Goal: Transaction & Acquisition: Book appointment/travel/reservation

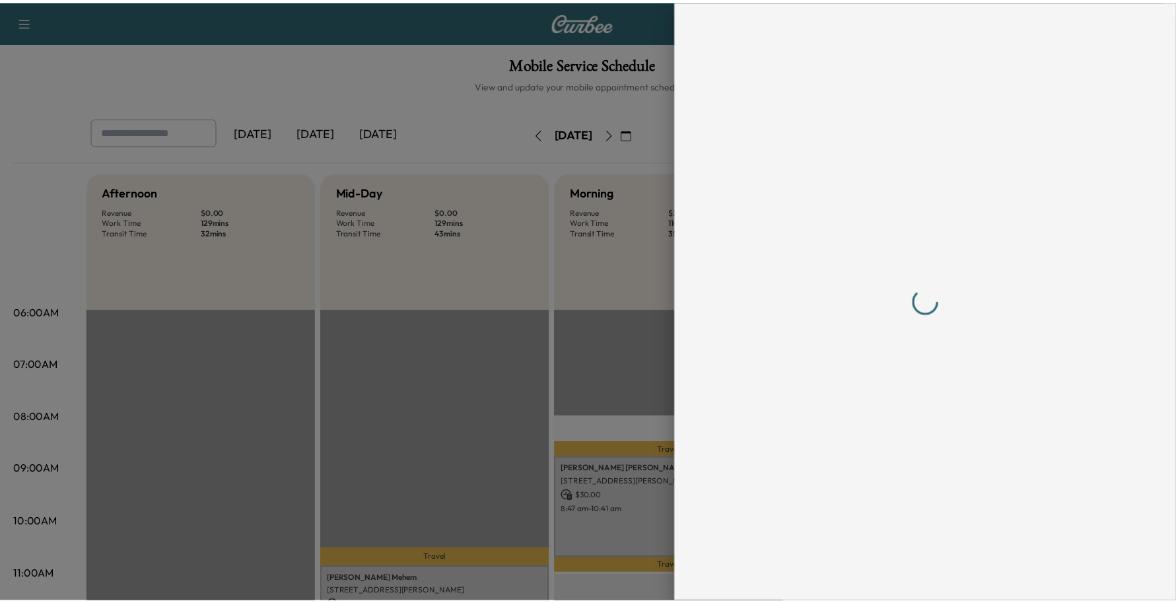
scroll to position [248, 0]
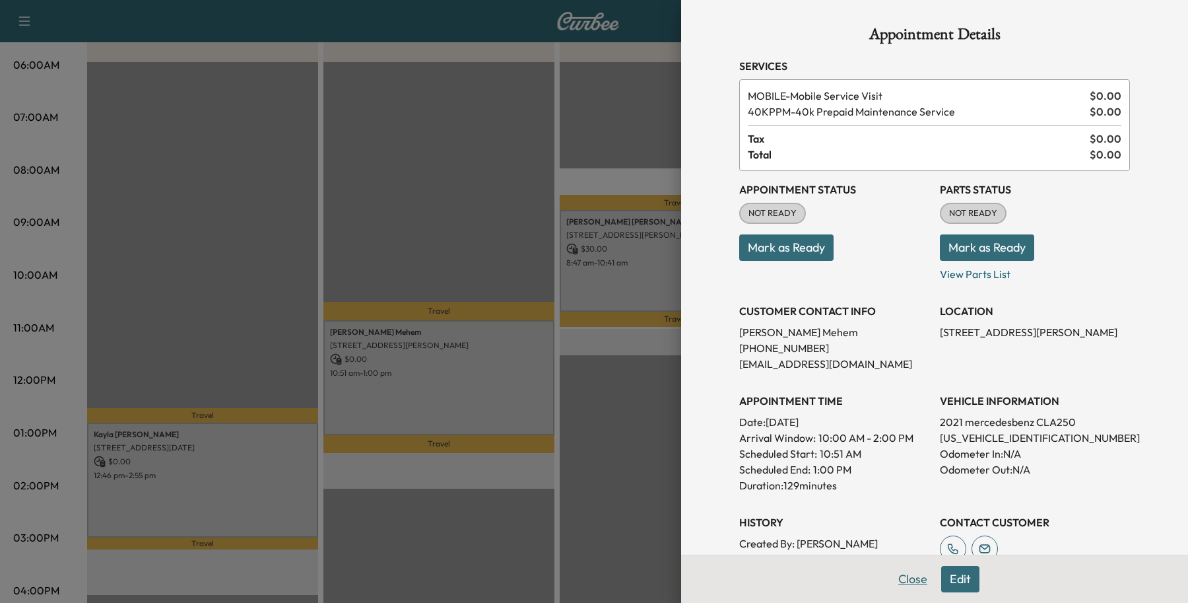
click at [890, 582] on button "Close" at bounding box center [913, 579] width 46 height 26
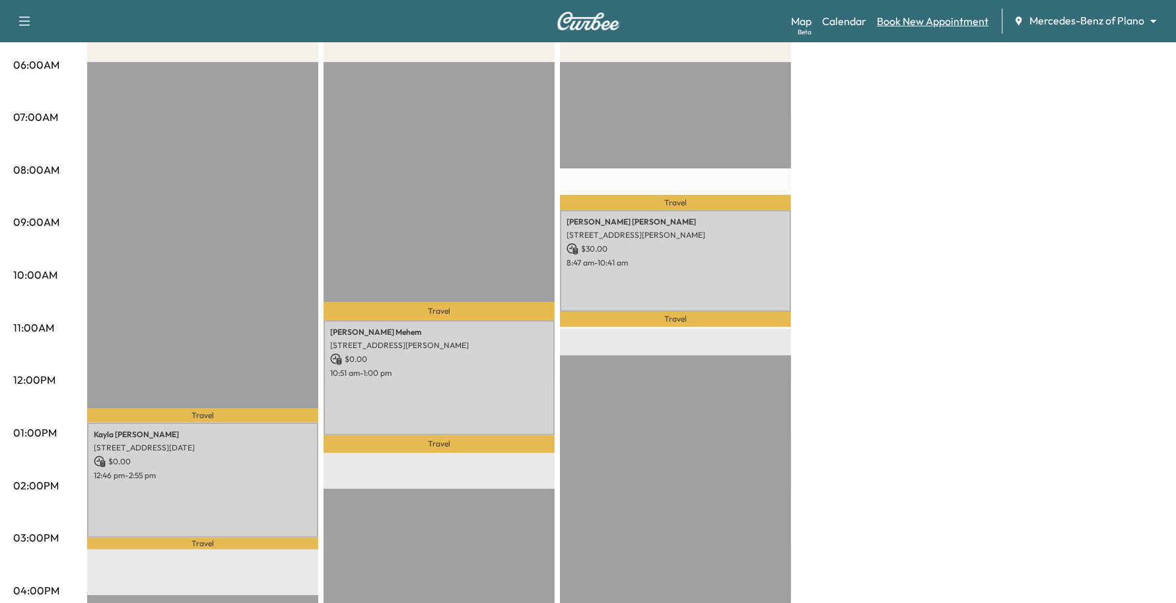
click at [928, 14] on link "Book New Appointment" at bounding box center [933, 21] width 112 height 16
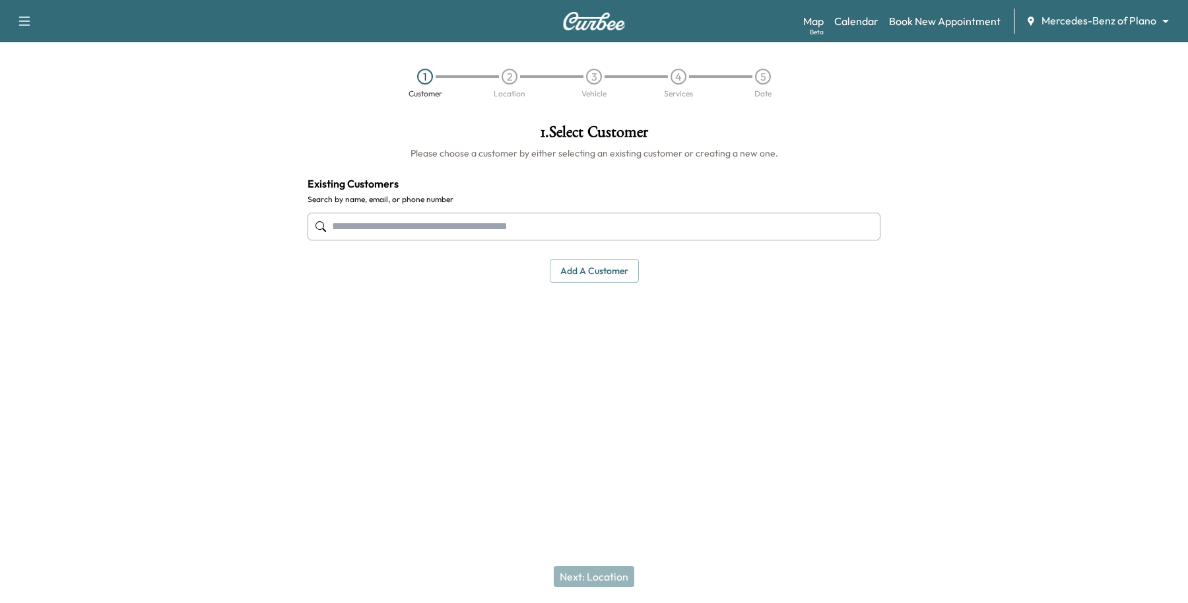
click at [393, 226] on input "text" at bounding box center [594, 227] width 573 height 28
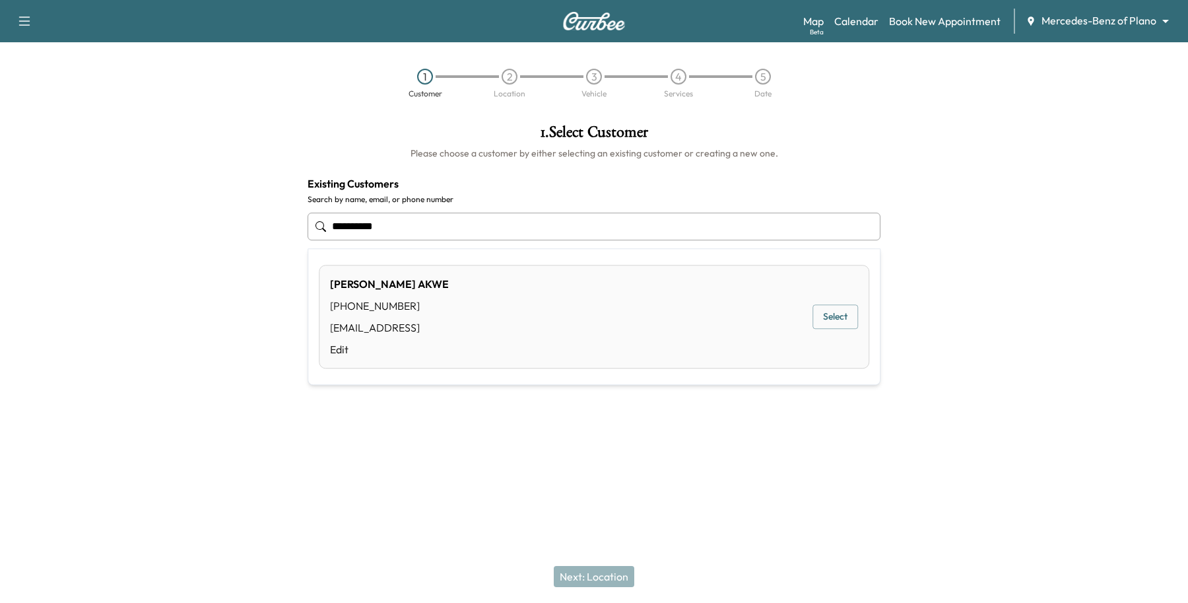
click at [812, 311] on div "PAUL AKWE (240) 423-1306 ngolewestbrown@yahoo.ce Edit Select" at bounding box center [594, 317] width 550 height 104
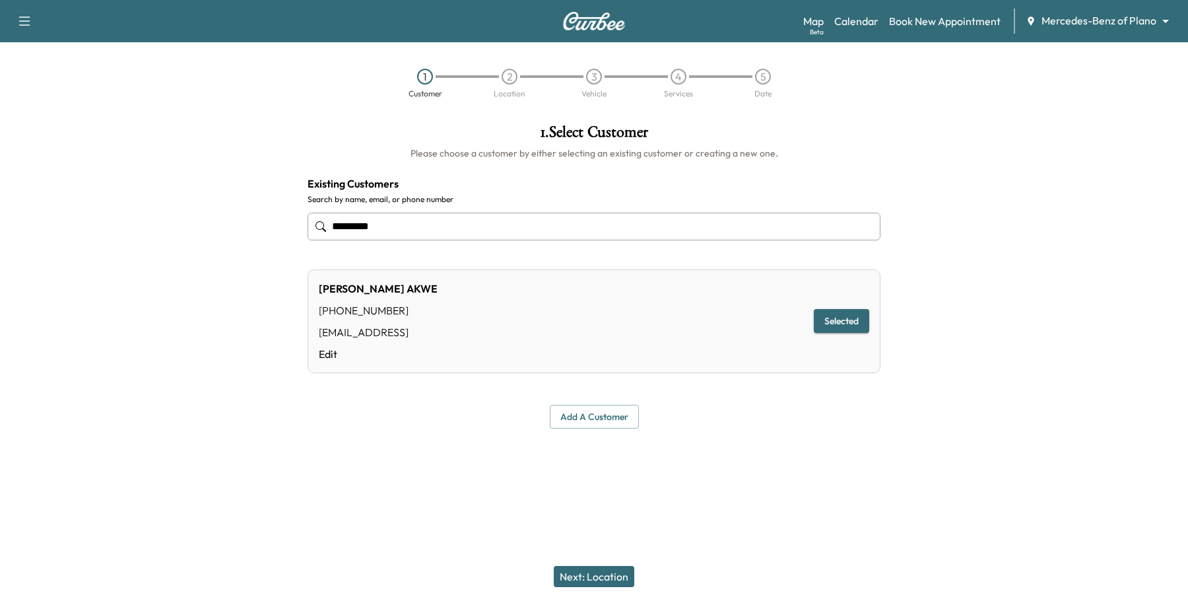
type input "*********"
click at [819, 312] on button "Selected" at bounding box center [841, 321] width 55 height 24
click at [591, 585] on button "Next: Location" at bounding box center [594, 576] width 81 height 21
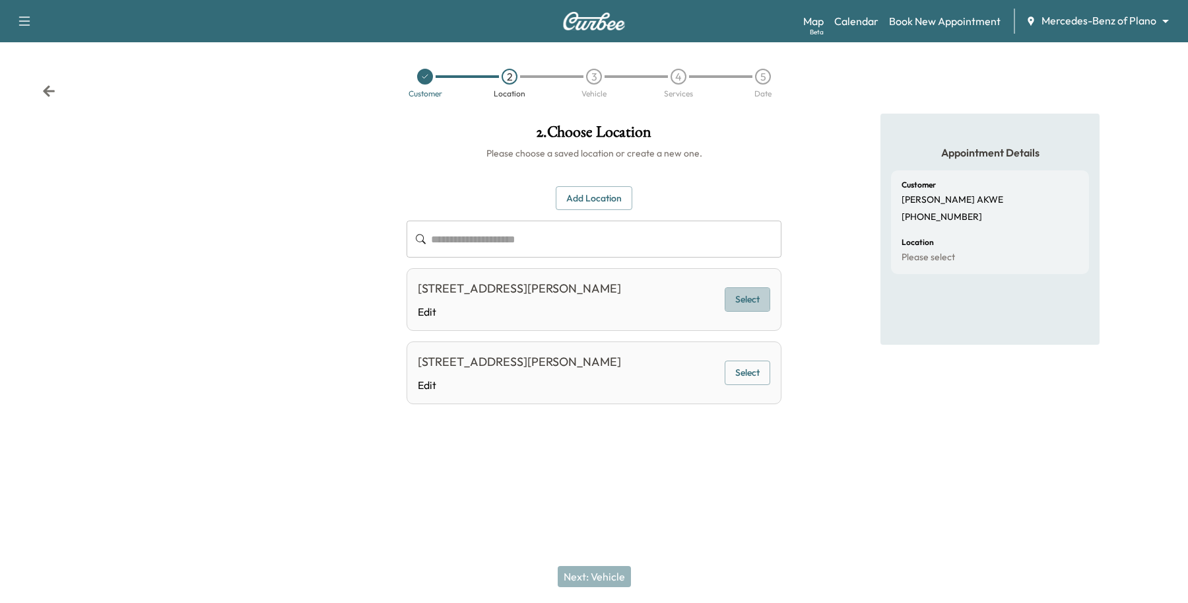
click at [749, 300] on button "Select" at bounding box center [748, 299] width 46 height 24
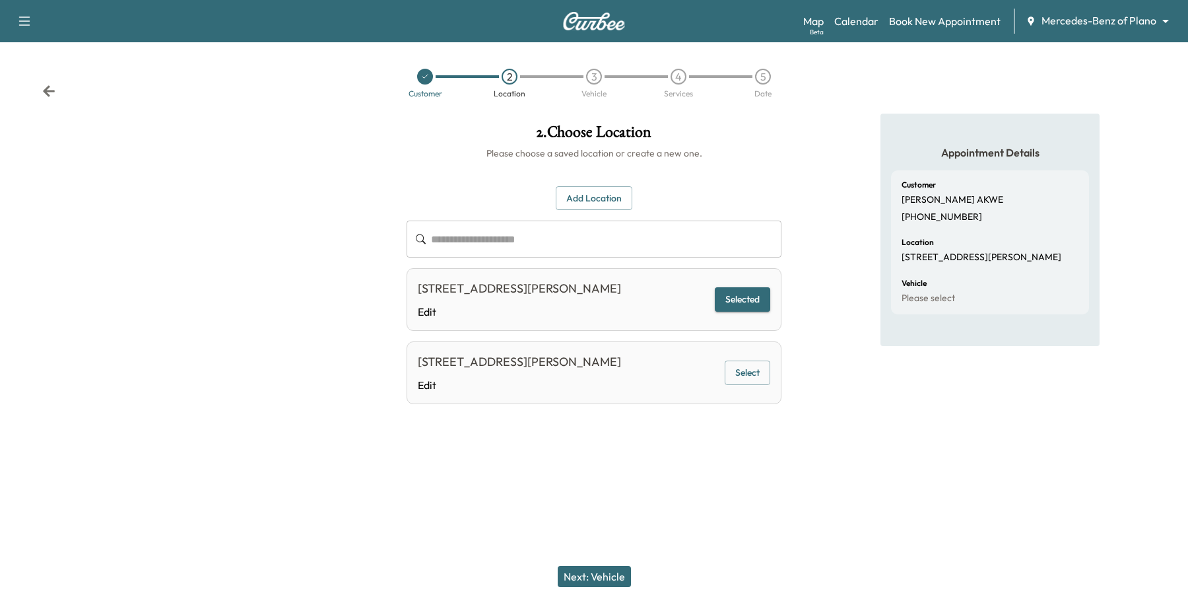
click at [599, 568] on button "Next: Vehicle" at bounding box center [594, 576] width 73 height 21
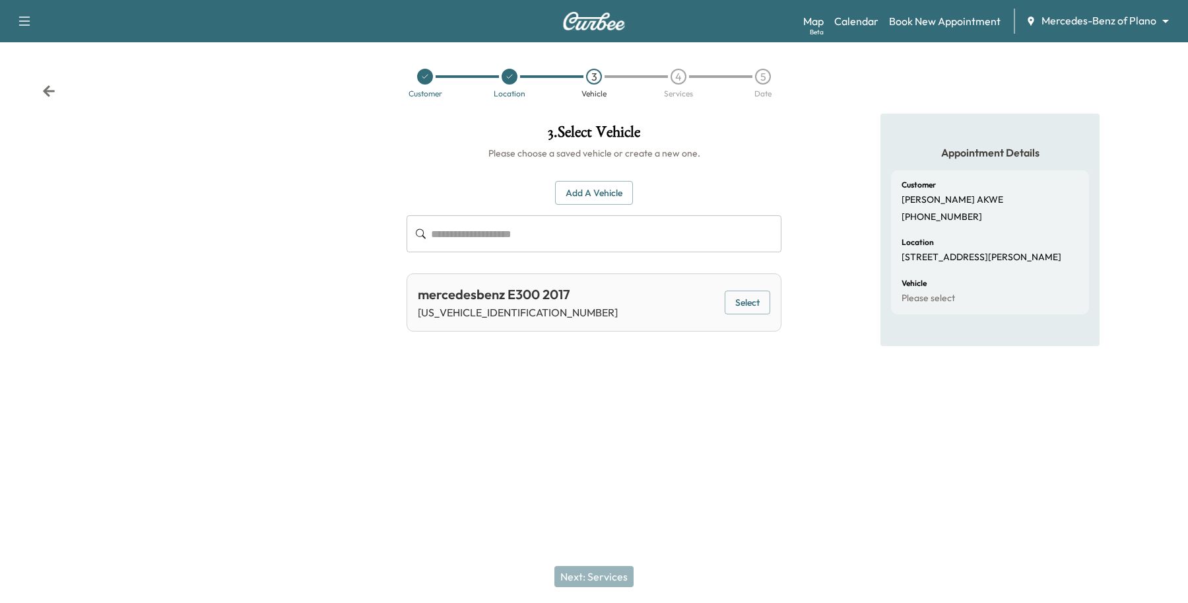
click at [764, 304] on button "Select" at bounding box center [748, 302] width 46 height 24
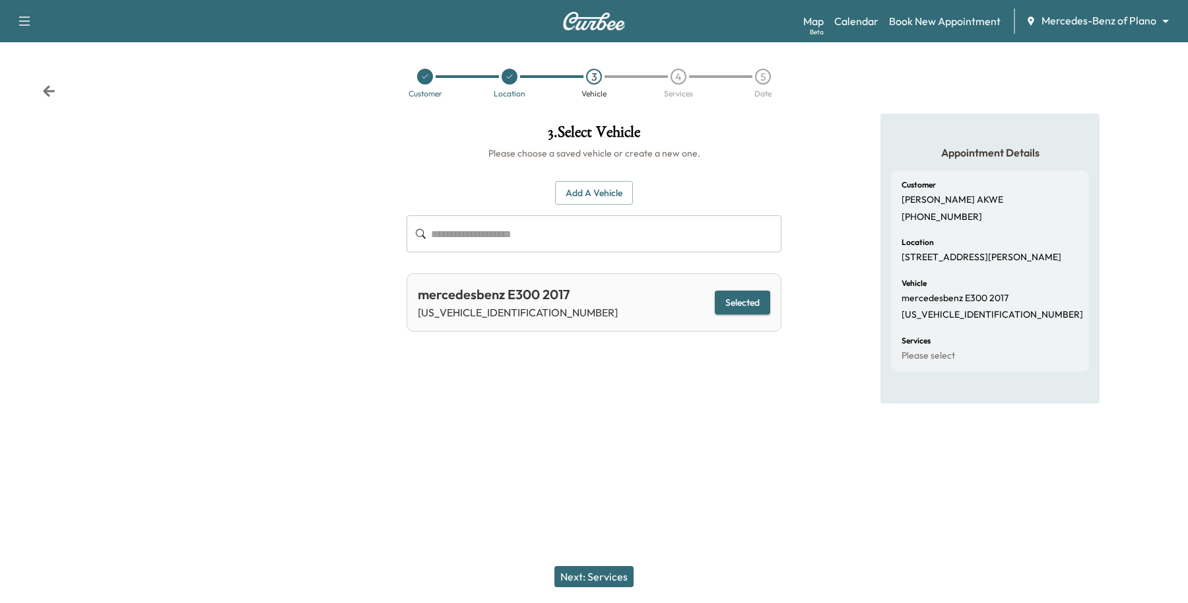
drag, startPoint x: 620, startPoint y: 568, endPoint x: 615, endPoint y: 575, distance: 9.4
click at [620, 568] on button "Next: Services" at bounding box center [593, 576] width 79 height 21
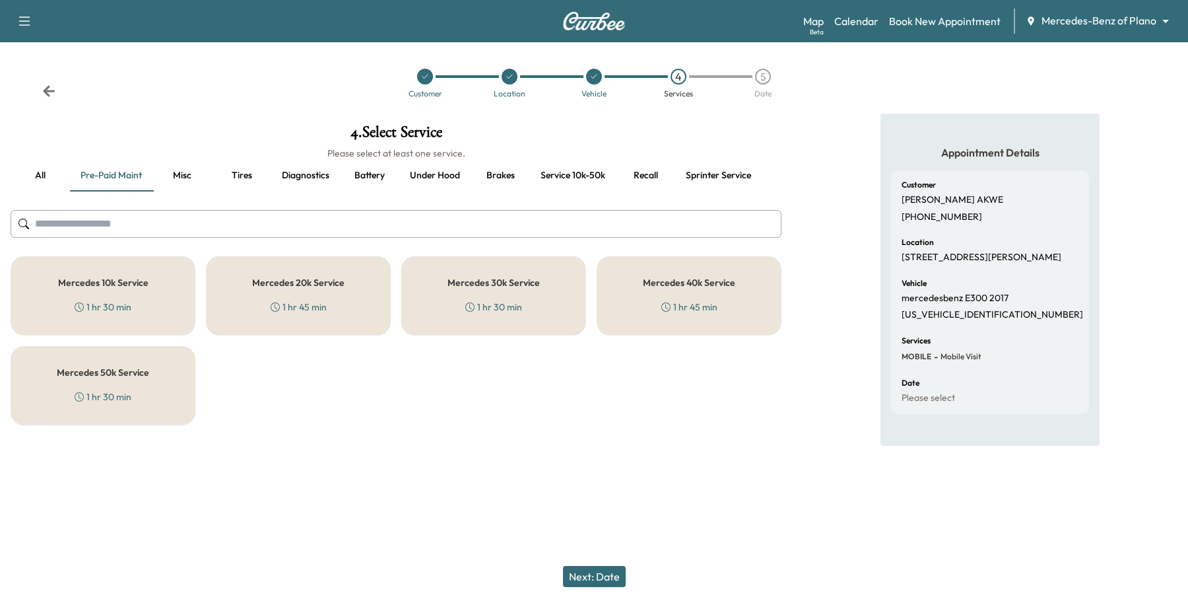
click at [150, 397] on div "Mercedes 50k Service 1 hr 30 min" at bounding box center [103, 385] width 185 height 79
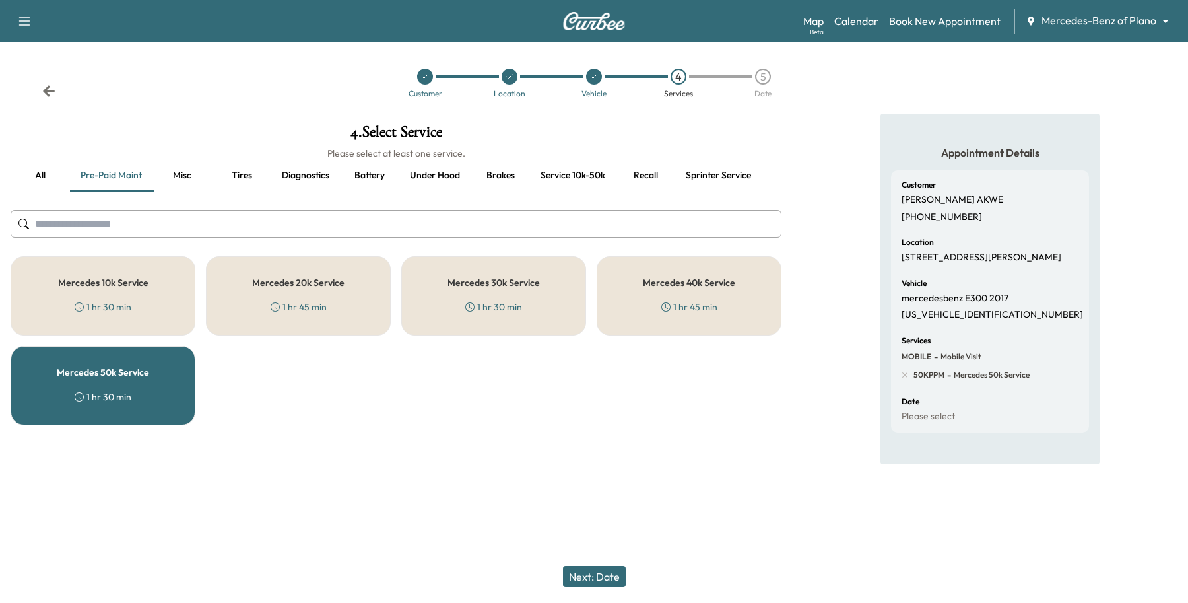
click at [581, 572] on button "Next: Date" at bounding box center [594, 576] width 63 height 21
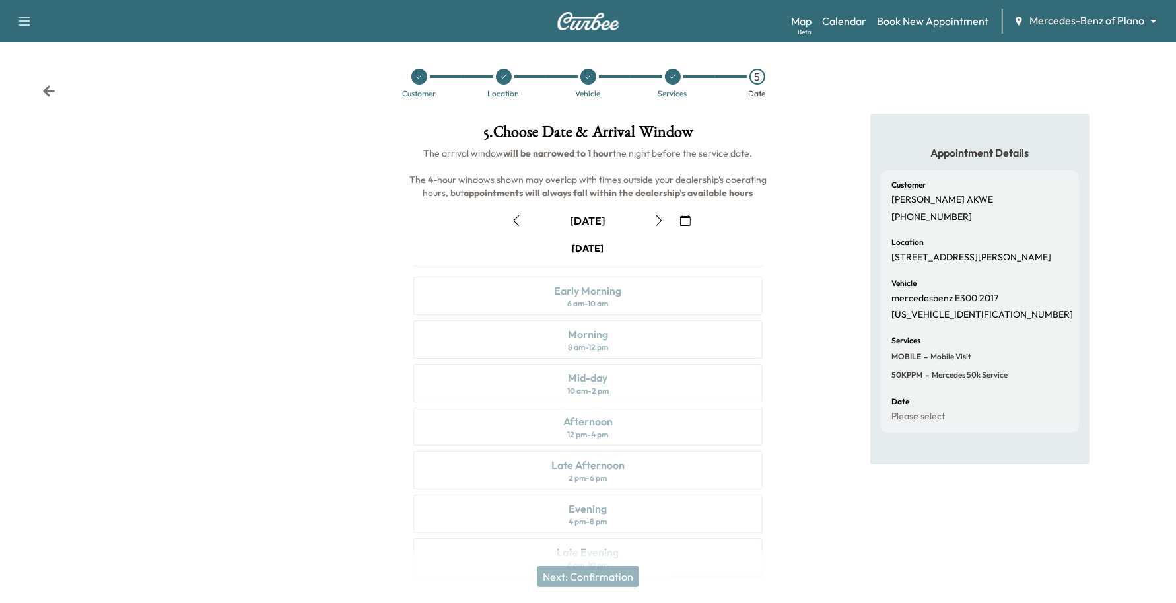
click at [657, 221] on icon "button" at bounding box center [658, 220] width 11 height 11
click at [658, 221] on icon "button" at bounding box center [658, 220] width 11 height 11
drag, startPoint x: 974, startPoint y: 213, endPoint x: 888, endPoint y: 215, distance: 86.5
click at [888, 215] on div "Customer PAUL AKWE (240) 423-1306 Location 1250 Hunt Street, Richardson, TX 750…" at bounding box center [980, 301] width 198 height 262
copy p "(240) 423-1306"
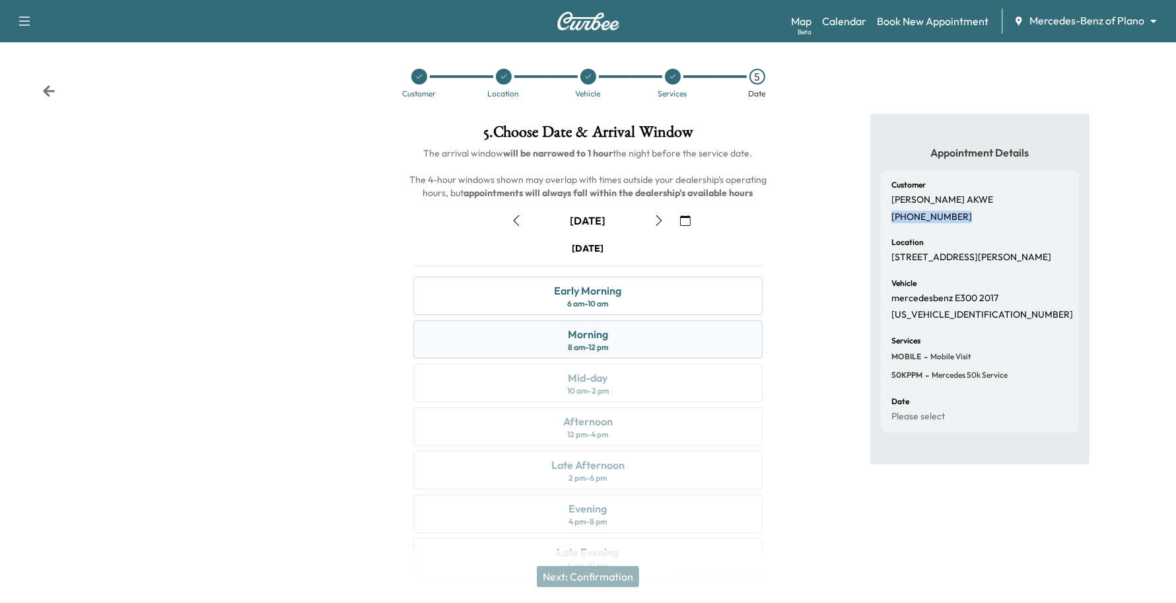
click at [638, 333] on div "Morning 8 am - 12 pm" at bounding box center [588, 339] width 350 height 38
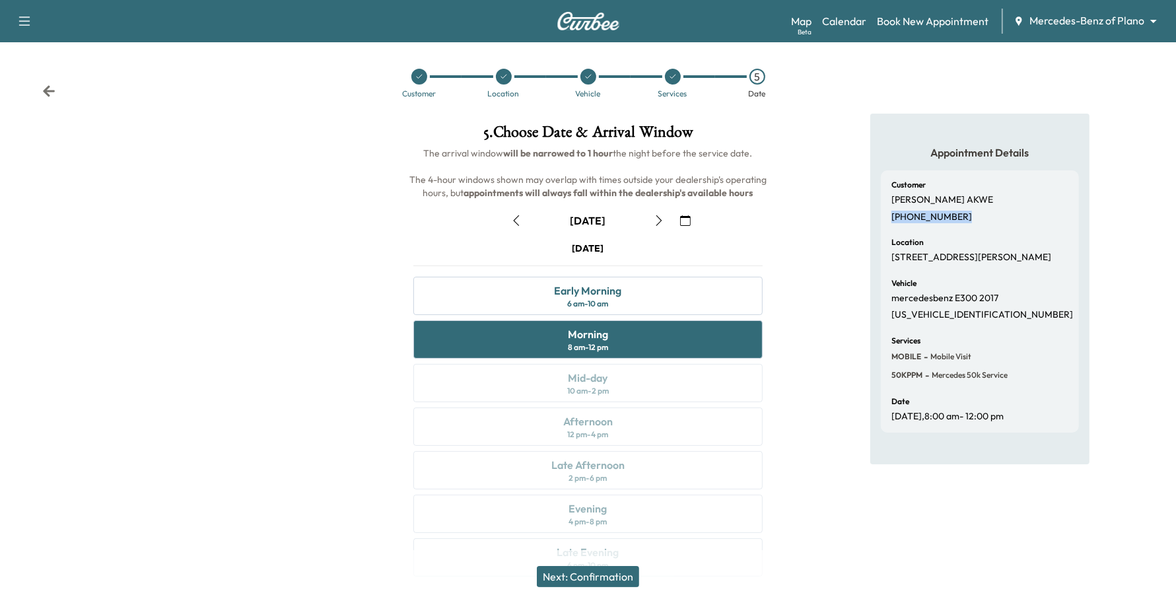
click at [514, 221] on icon "button" at bounding box center [516, 220] width 11 height 11
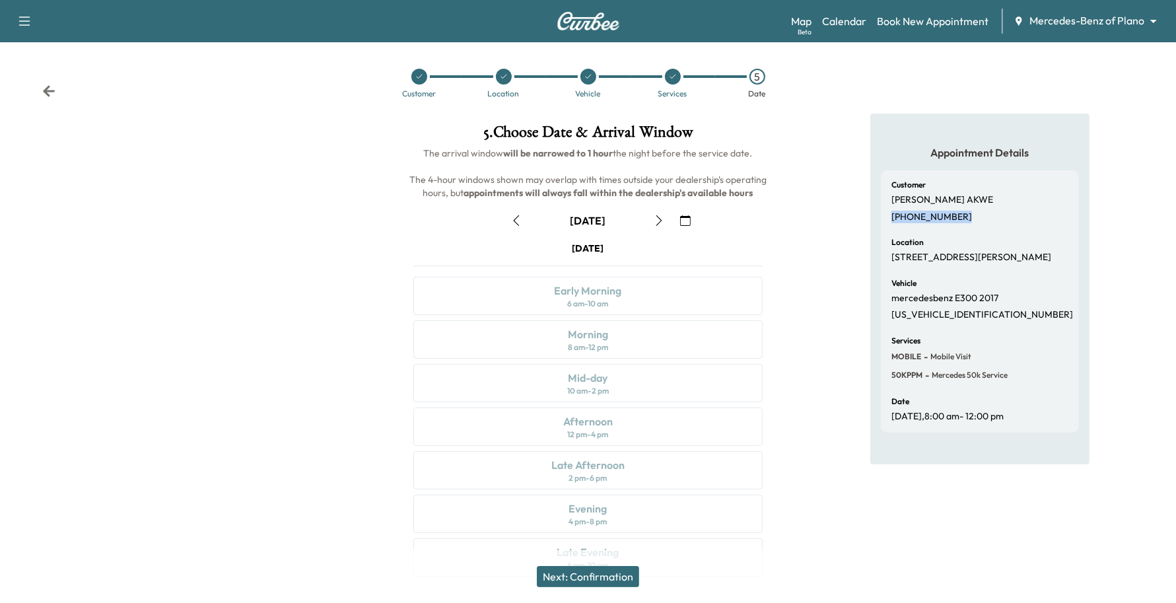
click at [519, 215] on icon "button" at bounding box center [517, 220] width 6 height 11
click at [669, 215] on button "button" at bounding box center [659, 220] width 22 height 21
click at [669, 216] on button "button" at bounding box center [659, 220] width 22 height 21
click at [653, 224] on icon "button" at bounding box center [658, 220] width 11 height 11
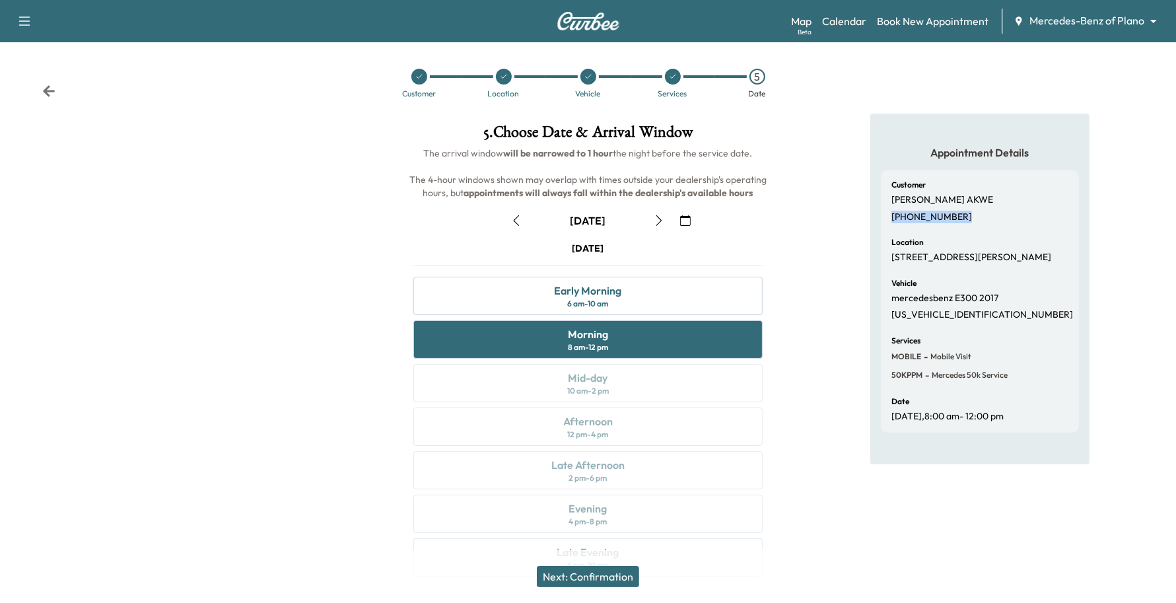
click at [547, 574] on button "Next: Confirmation" at bounding box center [588, 576] width 102 height 21
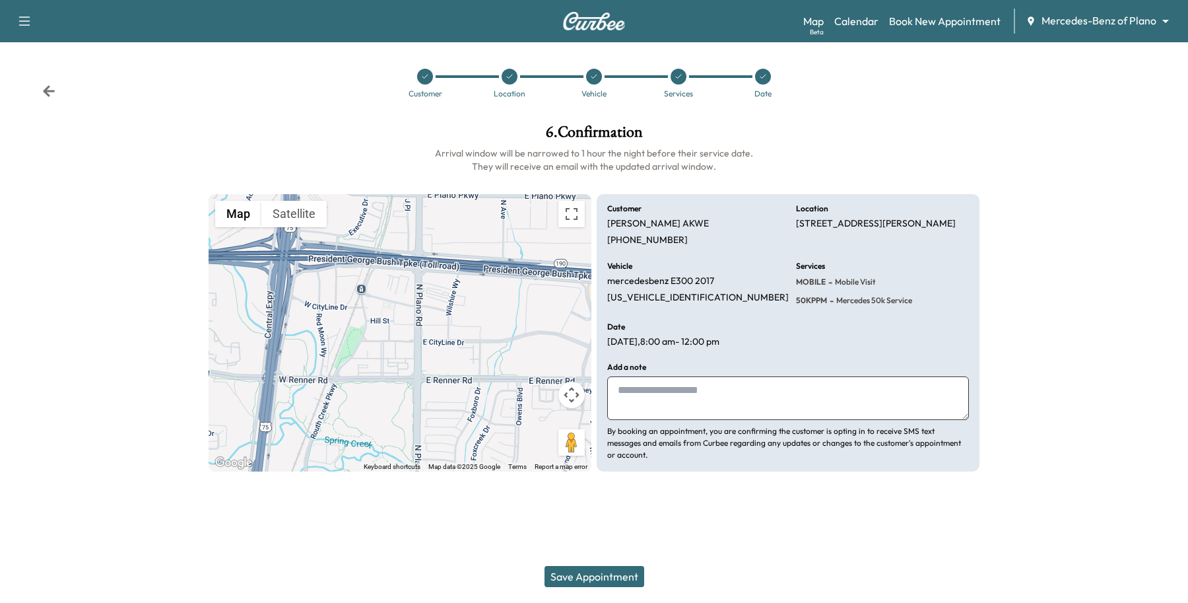
click at [619, 571] on button "Save Appointment" at bounding box center [595, 576] width 100 height 21
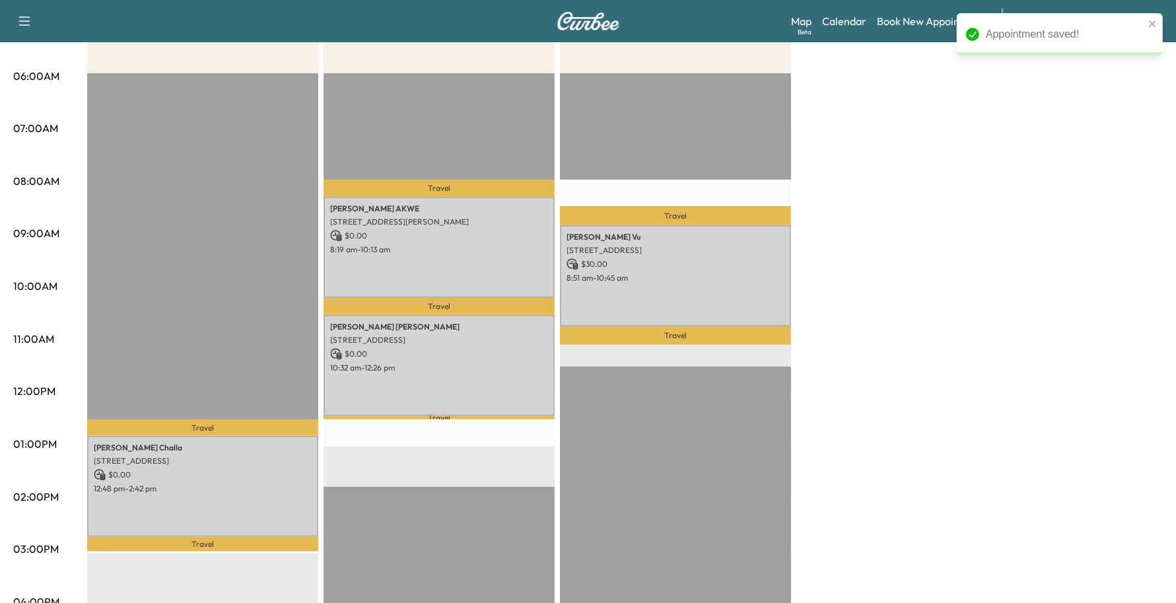
scroll to position [248, 0]
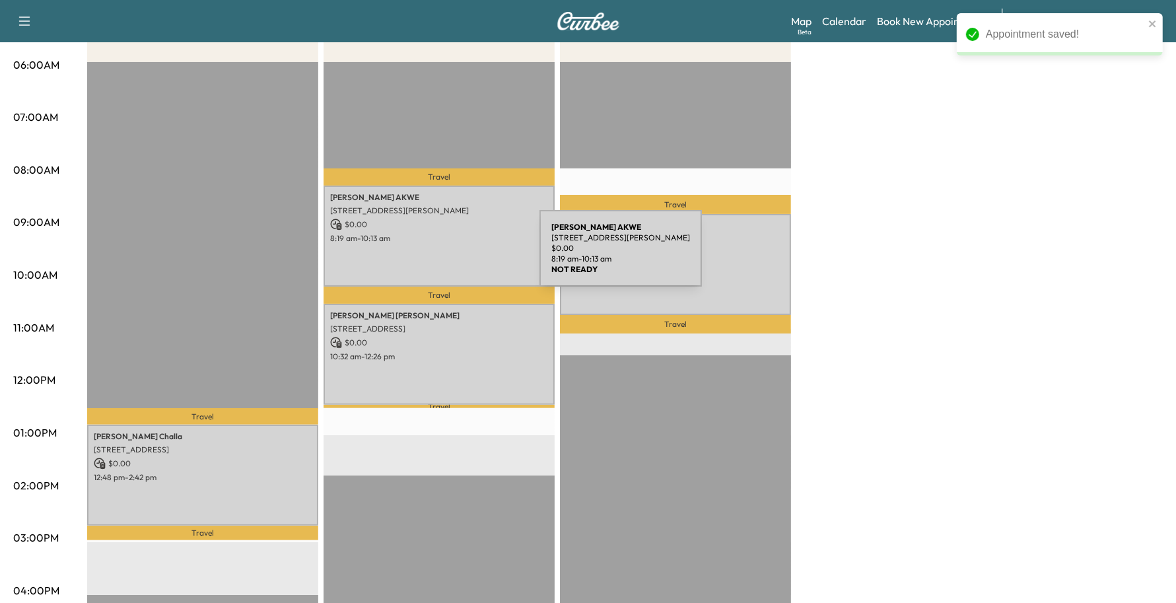
click at [440, 256] on div "PAUL AKWE 1250 Hunt Street, Richardson, TX 75082, US $ 0.00 8:19 am - 10:13 am" at bounding box center [438, 235] width 231 height 101
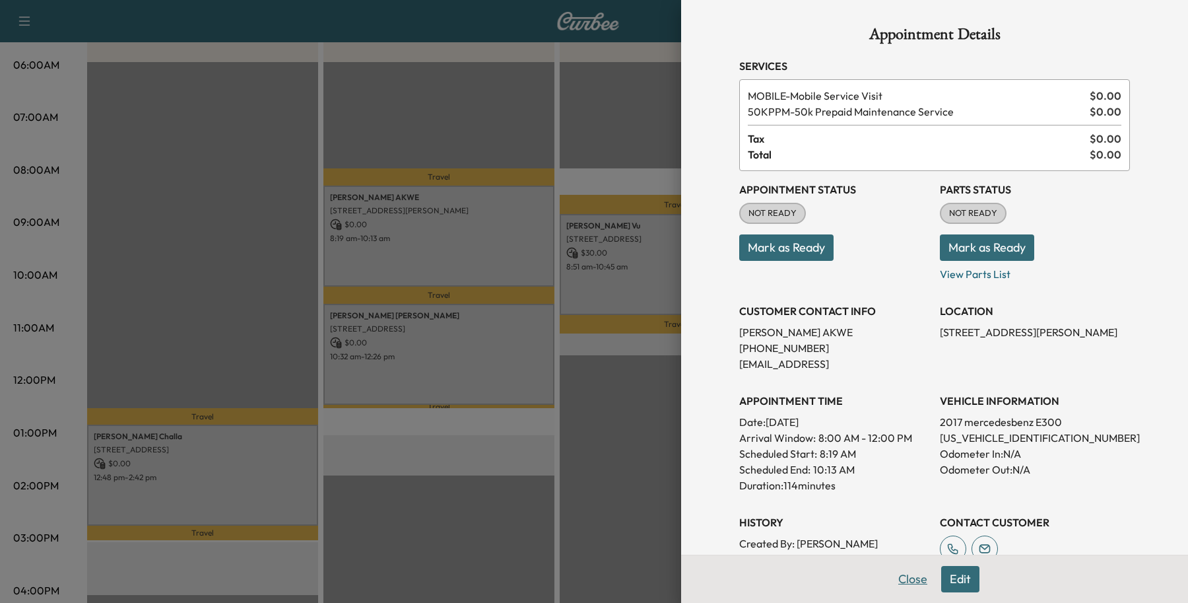
click at [892, 570] on button "Close" at bounding box center [913, 579] width 46 height 26
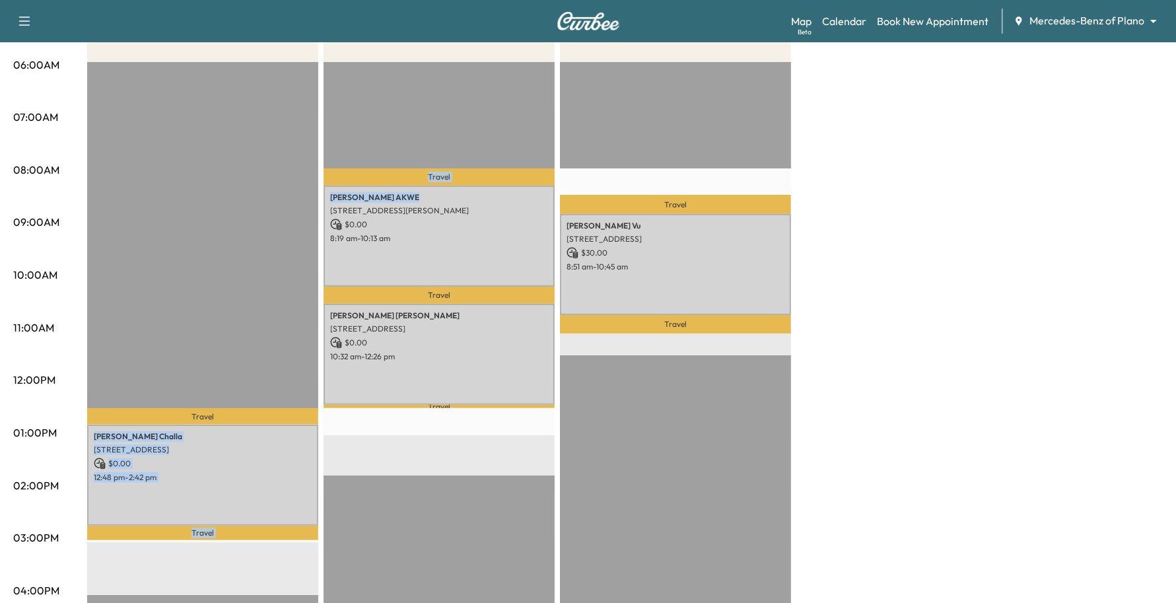
drag, startPoint x: 372, startPoint y: 185, endPoint x: 321, endPoint y: 183, distance: 50.2
click at [315, 180] on div "Afternoon Revenue $ 0.00 Work Time 114 mins Transit Time 36 mins Travel Aarush …" at bounding box center [624, 420] width 1075 height 990
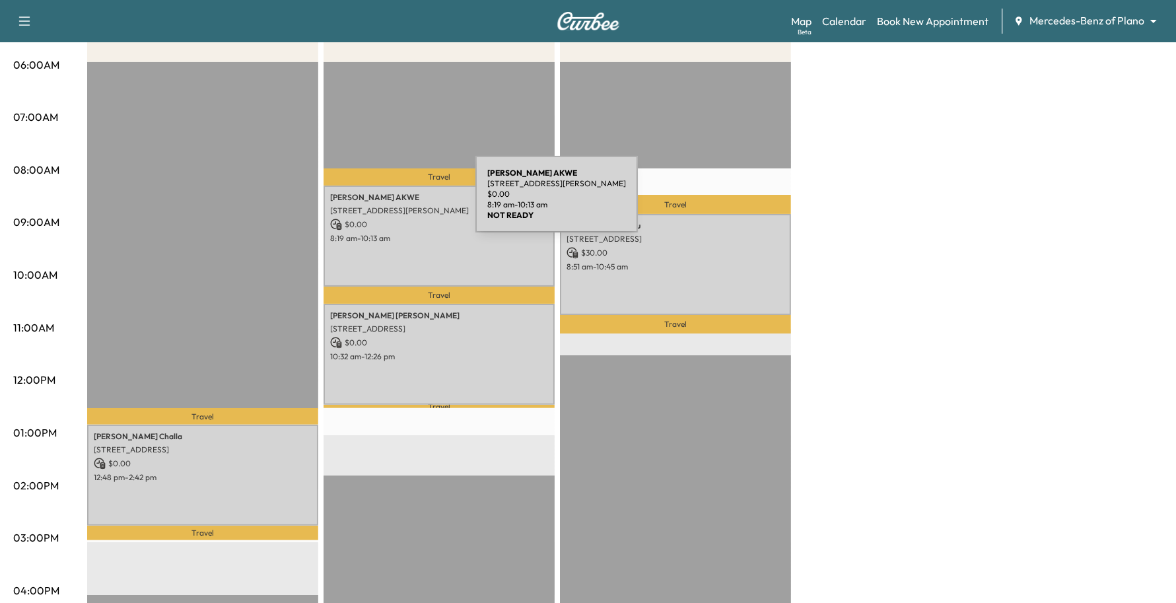
click at [376, 202] on div "PAUL AKWE 1250 Hunt Street, Richardson, TX 75082, US $ 0.00 8:19 am - 10:13 am" at bounding box center [438, 235] width 231 height 101
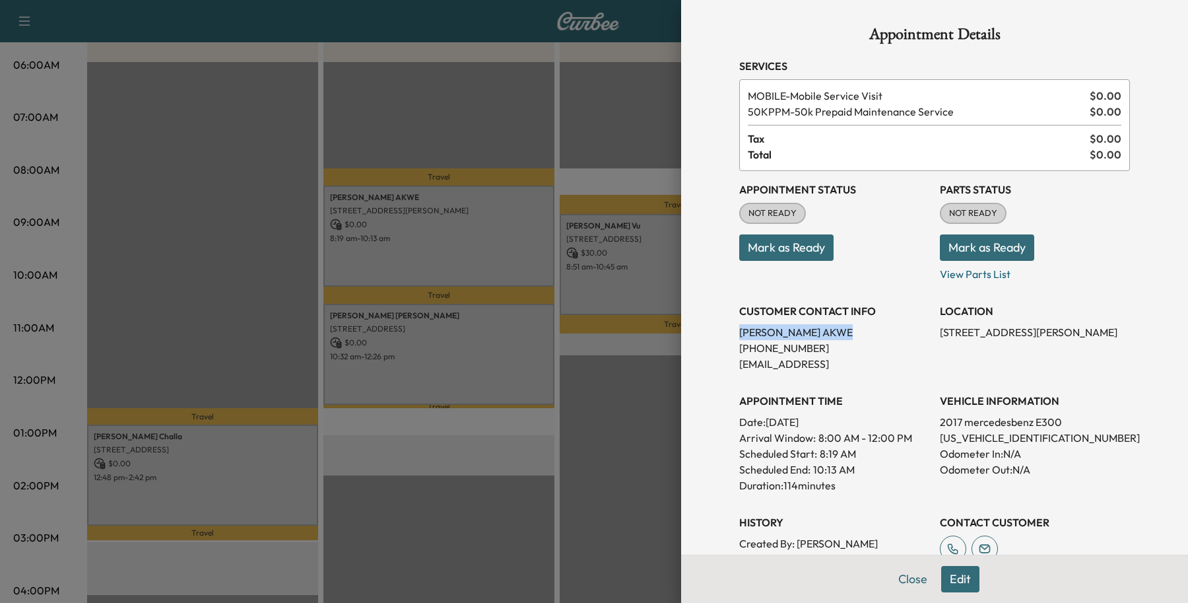
drag, startPoint x: 799, startPoint y: 330, endPoint x: 700, endPoint y: 325, distance: 99.8
click at [700, 325] on div "Appointment Details Services MOBILE - Mobile Service Visit $ 0.00 50KPPM - 50k …" at bounding box center [934, 301] width 507 height 603
copy p "PAUL AKWE"
click at [515, 75] on div at bounding box center [594, 301] width 1188 height 603
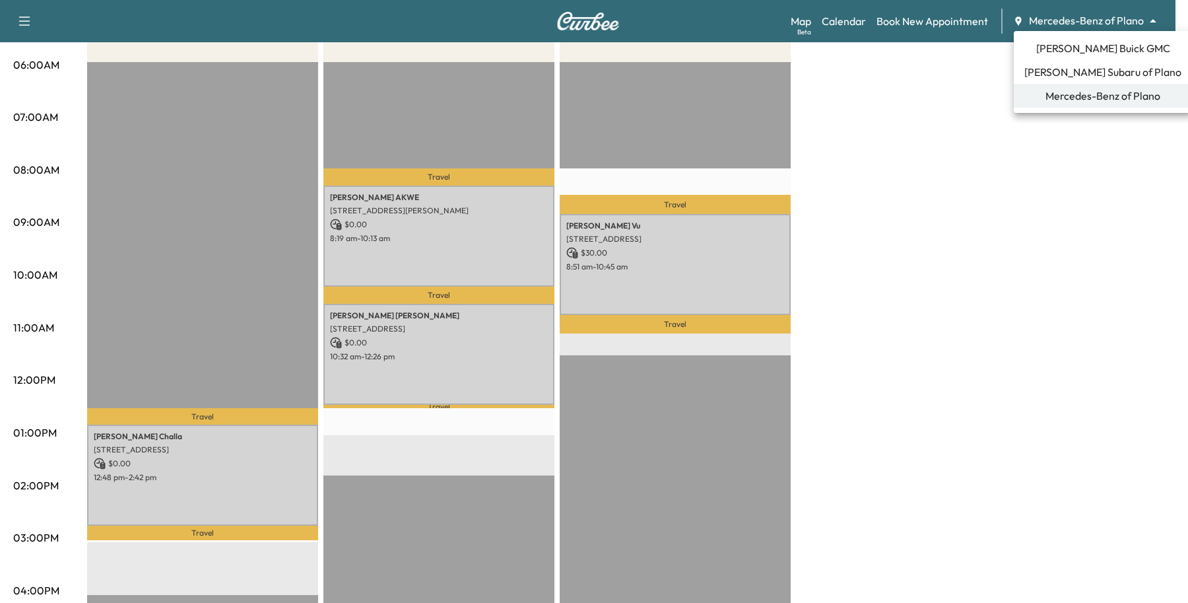
drag, startPoint x: 1110, startPoint y: 28, endPoint x: 1113, endPoint y: 34, distance: 6.8
click at [1113, 34] on body "Support Log Out Map Beta Calendar Book New Appointment Mercedes-Benz of Plano *…" at bounding box center [594, 53] width 1188 height 603
click at [1087, 77] on span "[PERSON_NAME] Subaru of Plano" at bounding box center [1102, 72] width 157 height 16
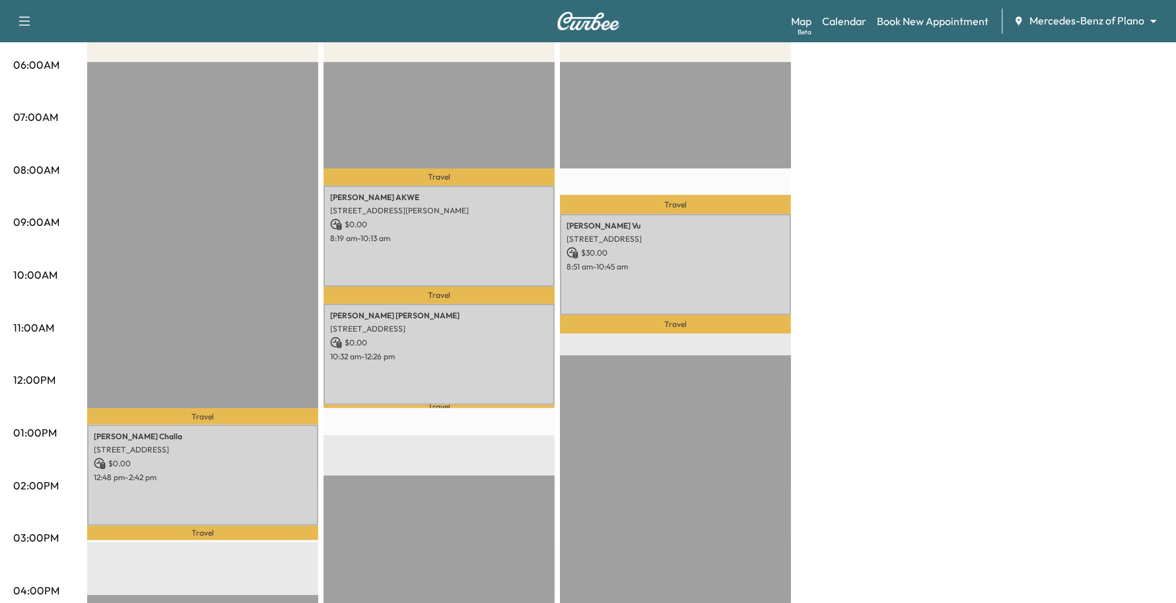
scroll to position [0, 0]
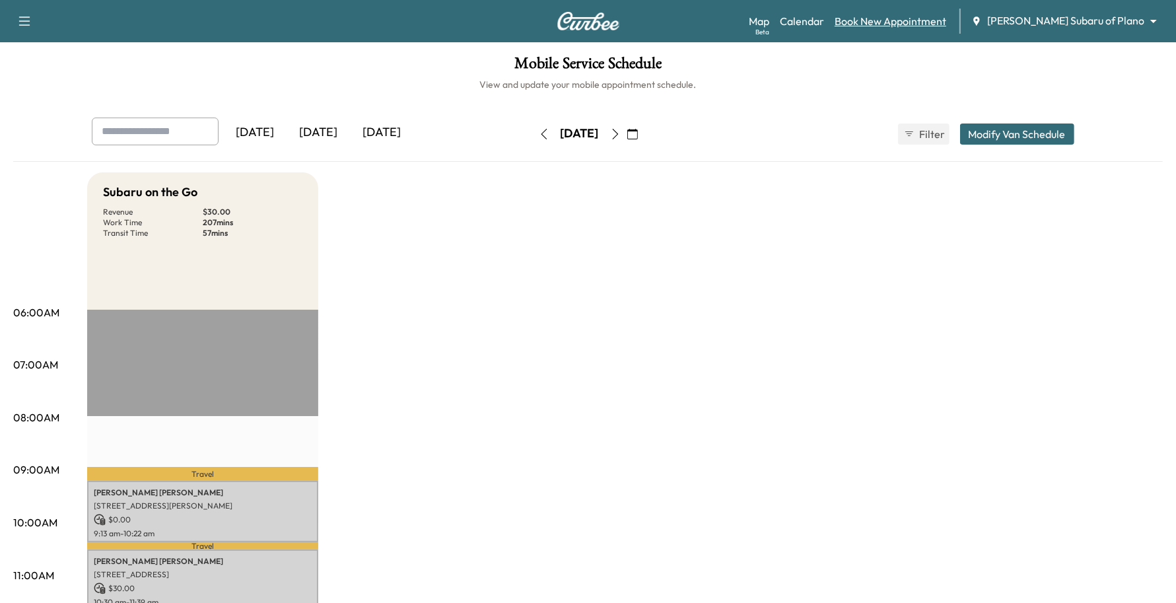
click at [946, 18] on link "Book New Appointment" at bounding box center [890, 21] width 112 height 16
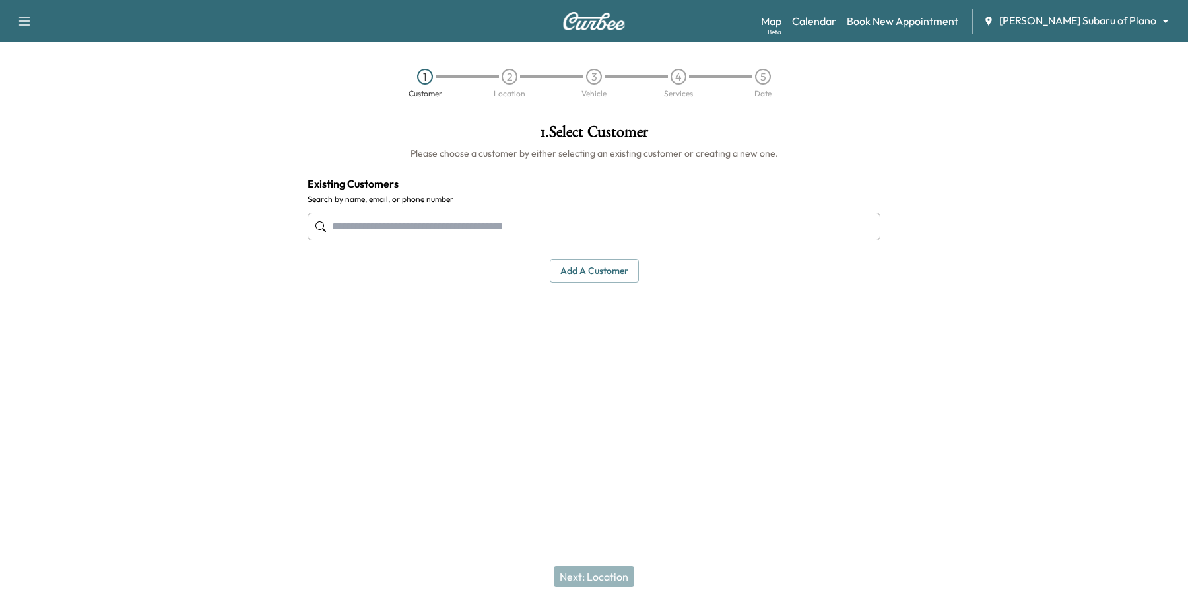
click at [434, 223] on input "text" at bounding box center [594, 227] width 573 height 28
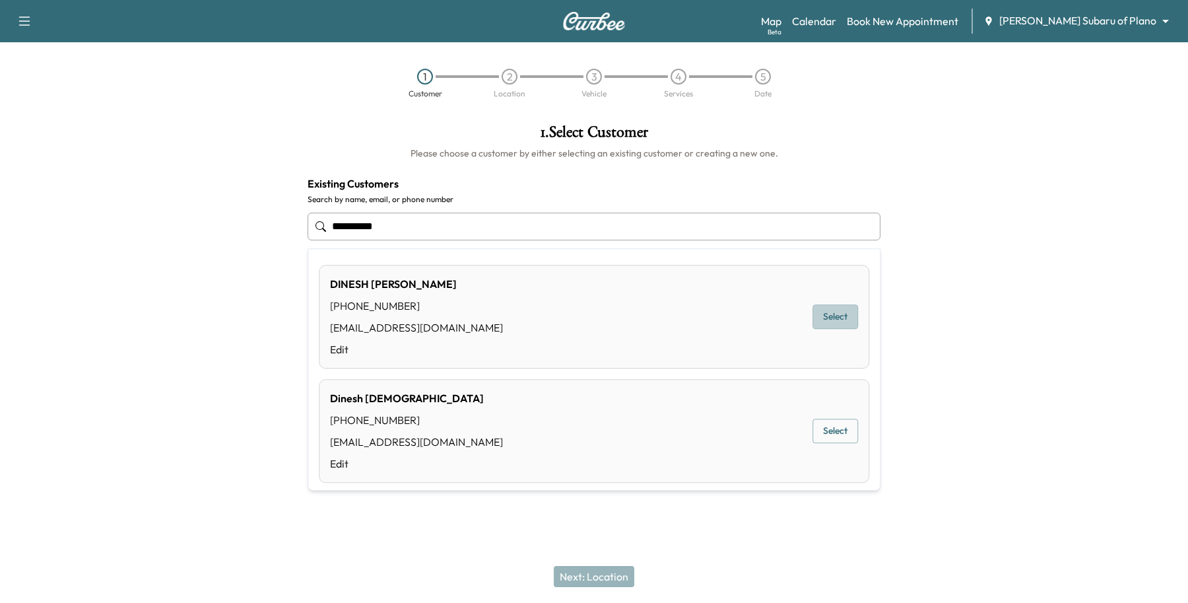
click at [813, 312] on button "Select" at bounding box center [836, 317] width 46 height 24
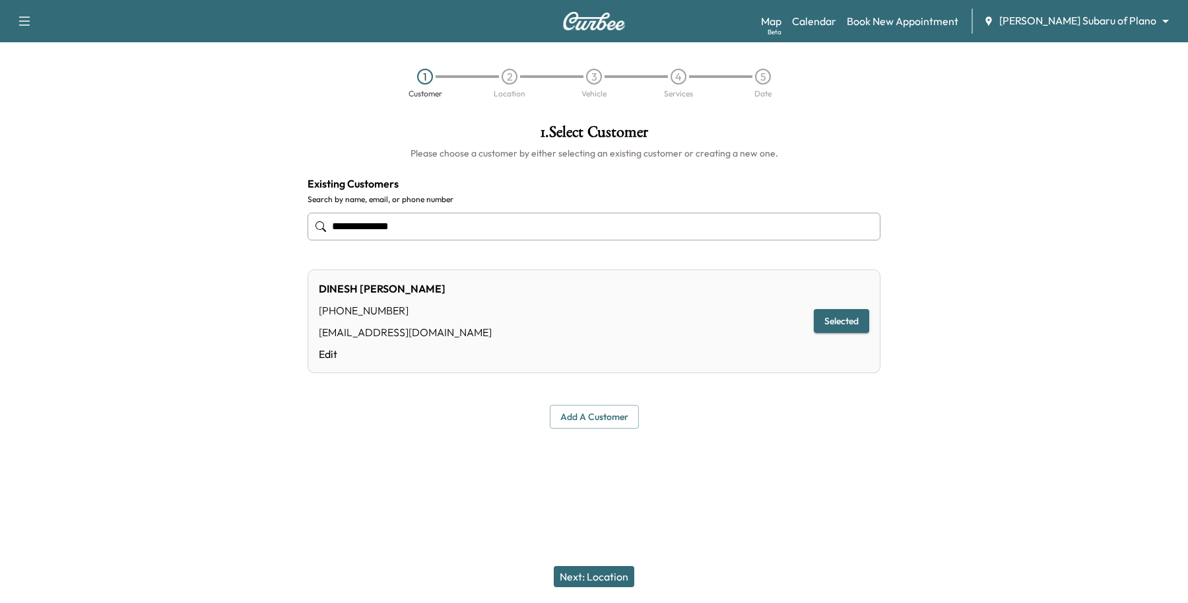
type input "**********"
click at [615, 572] on button "Next: Location" at bounding box center [594, 576] width 81 height 21
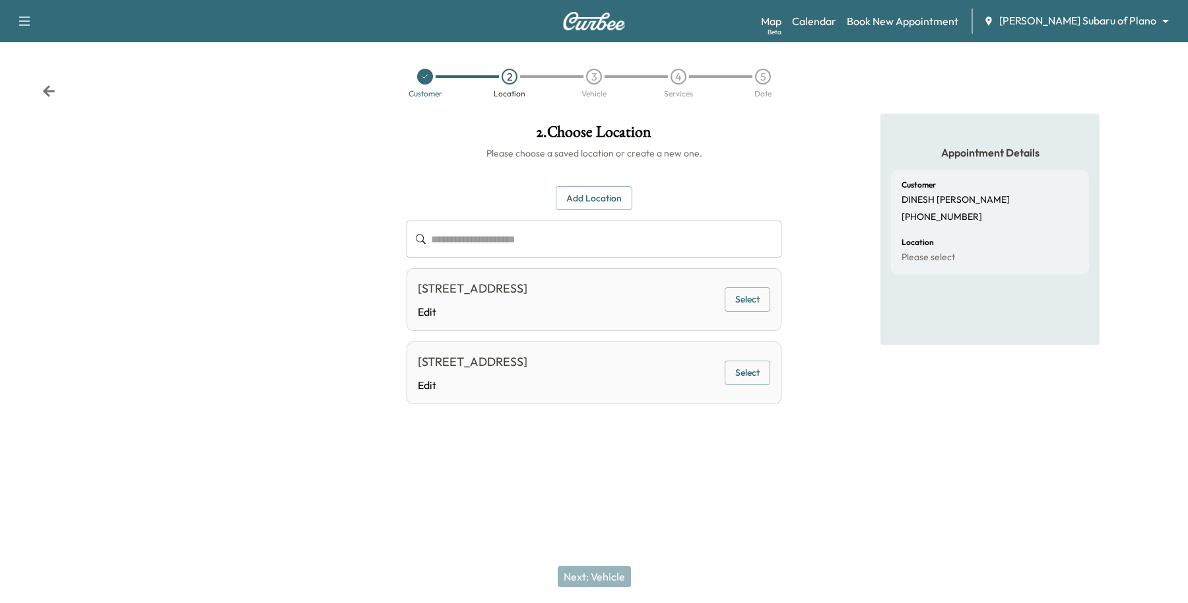
click at [752, 302] on button "Select" at bounding box center [748, 299] width 46 height 24
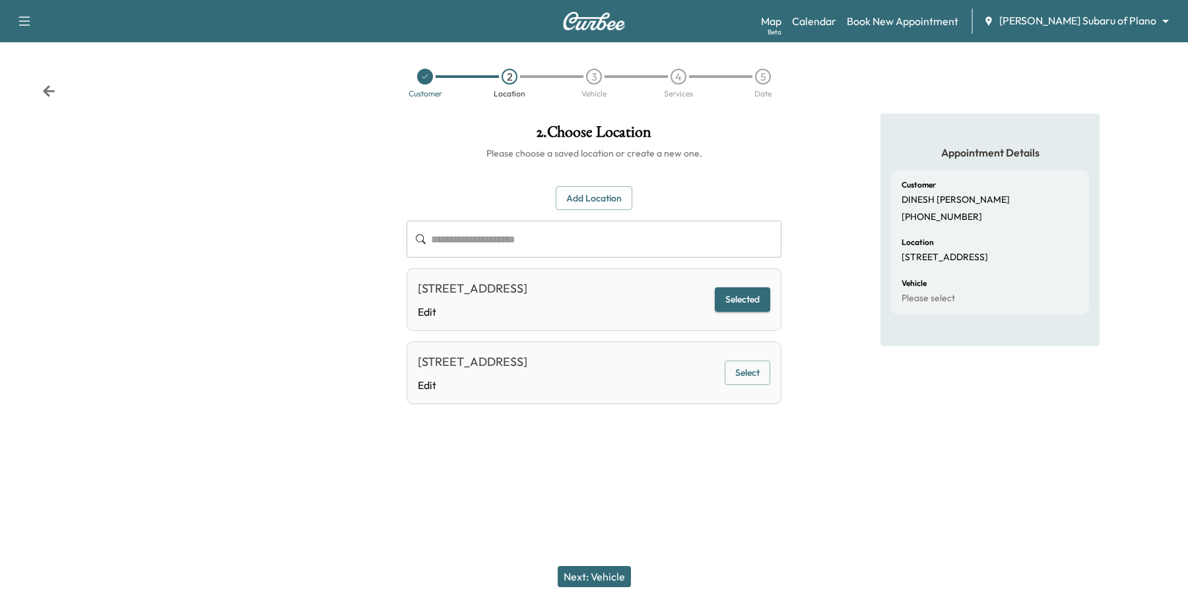
click at [596, 568] on button "Next: Vehicle" at bounding box center [594, 576] width 73 height 21
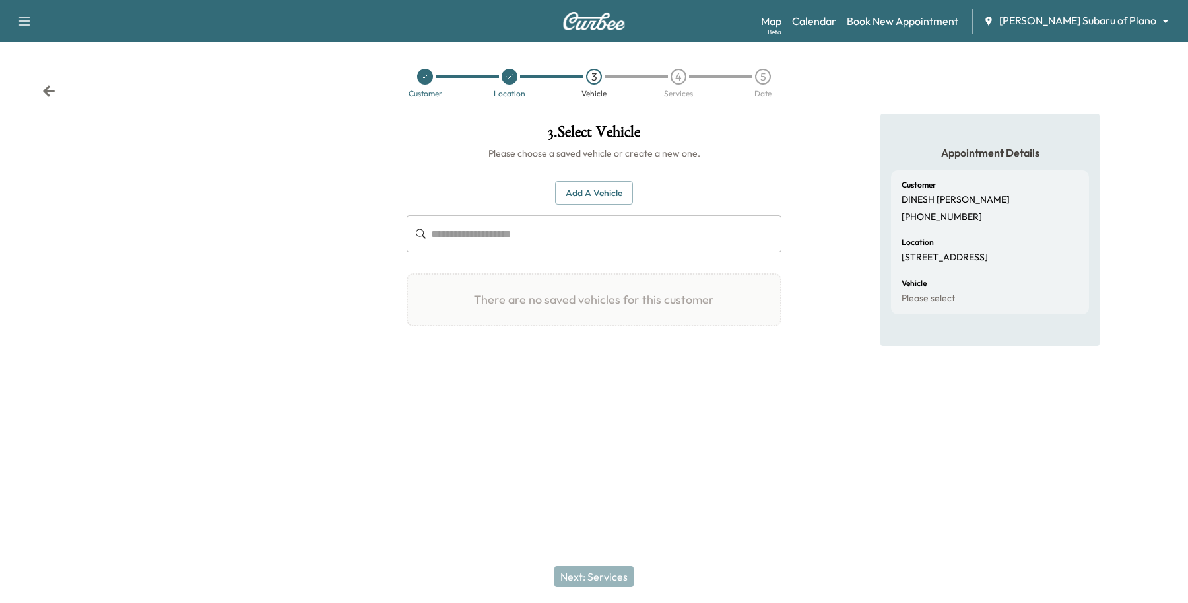
click at [510, 73] on icon at bounding box center [510, 77] width 8 height 8
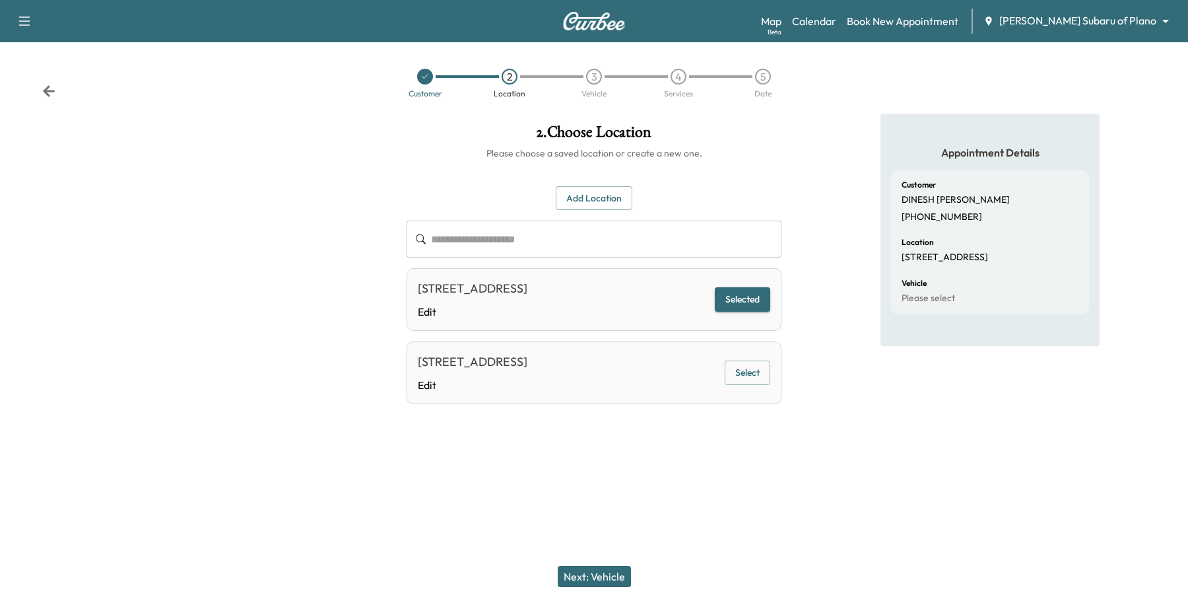
click at [556, 235] on input "text" at bounding box center [606, 238] width 350 height 37
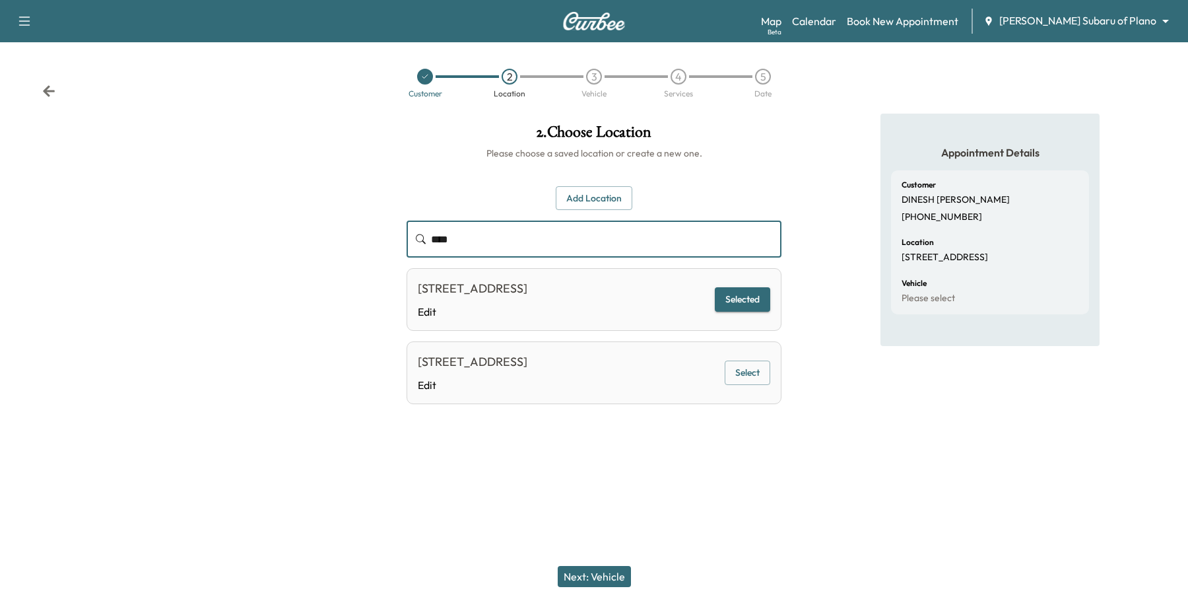
type input "****"
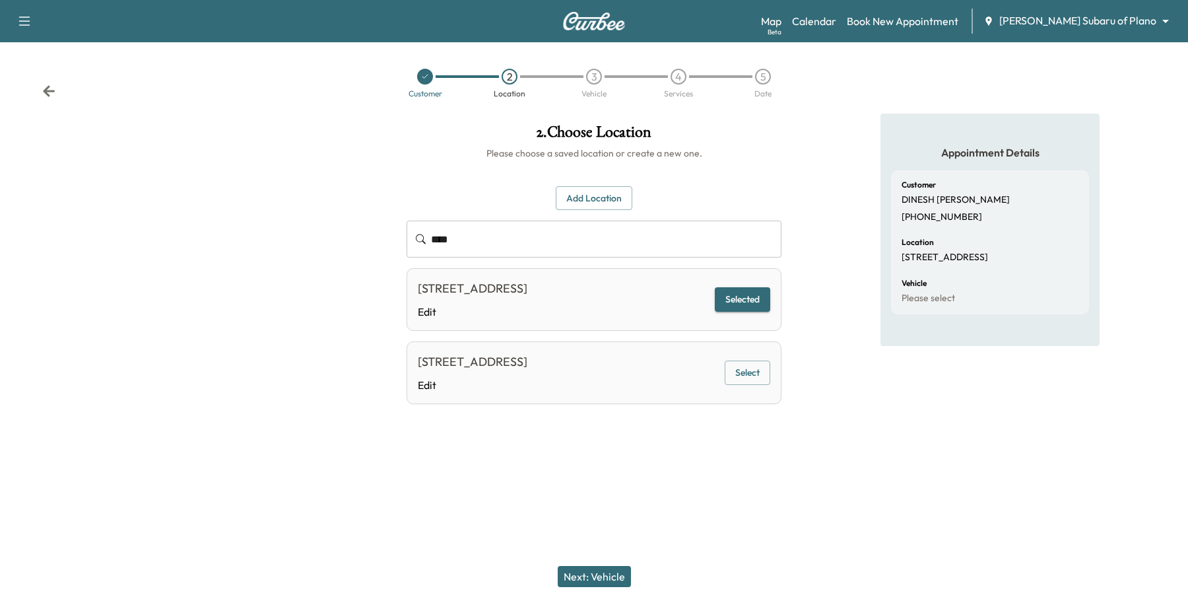
click at [488, 441] on div "**********" at bounding box center [594, 277] width 396 height 327
click at [599, 568] on button "Next: Vehicle" at bounding box center [594, 576] width 73 height 21
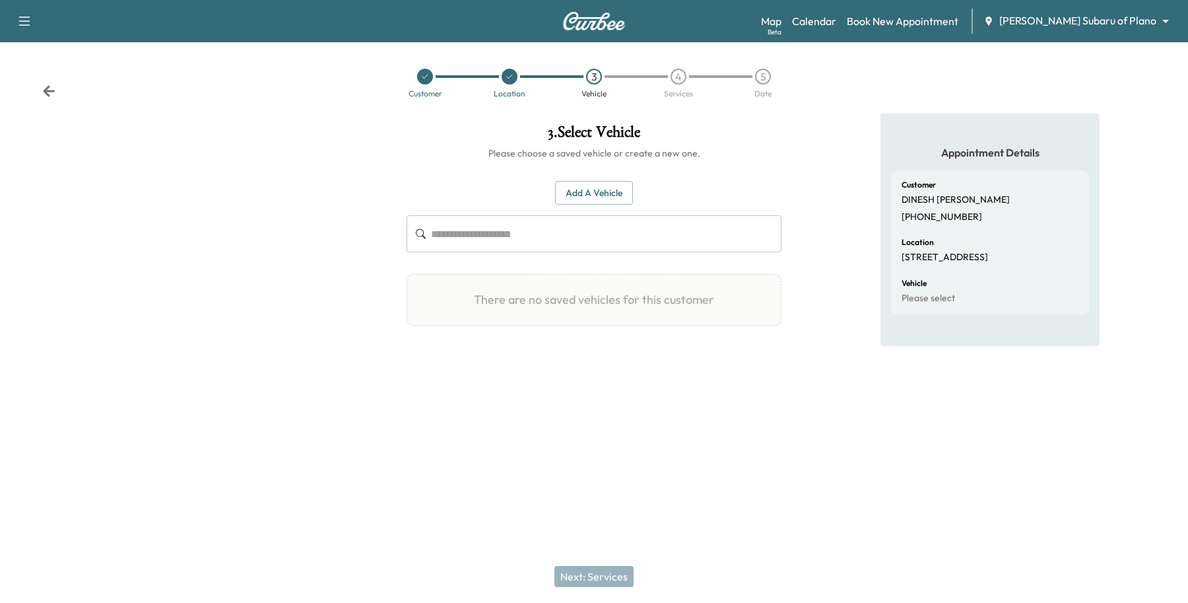
click at [576, 193] on button "Add a Vehicle" at bounding box center [594, 193] width 78 height 24
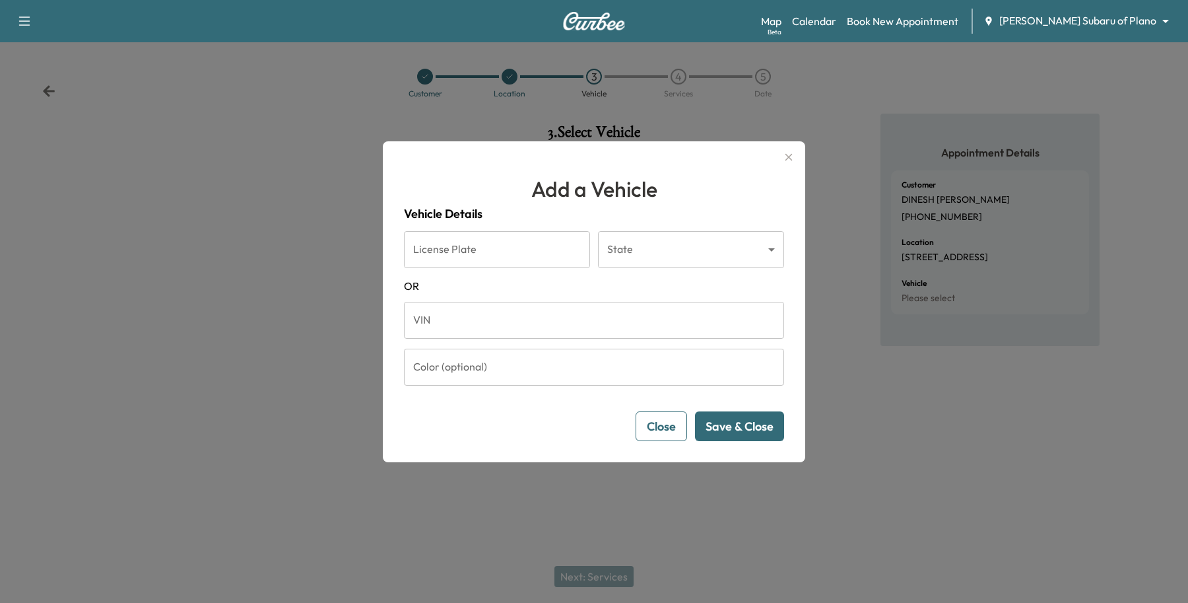
click at [440, 329] on input "VIN" at bounding box center [594, 320] width 380 height 37
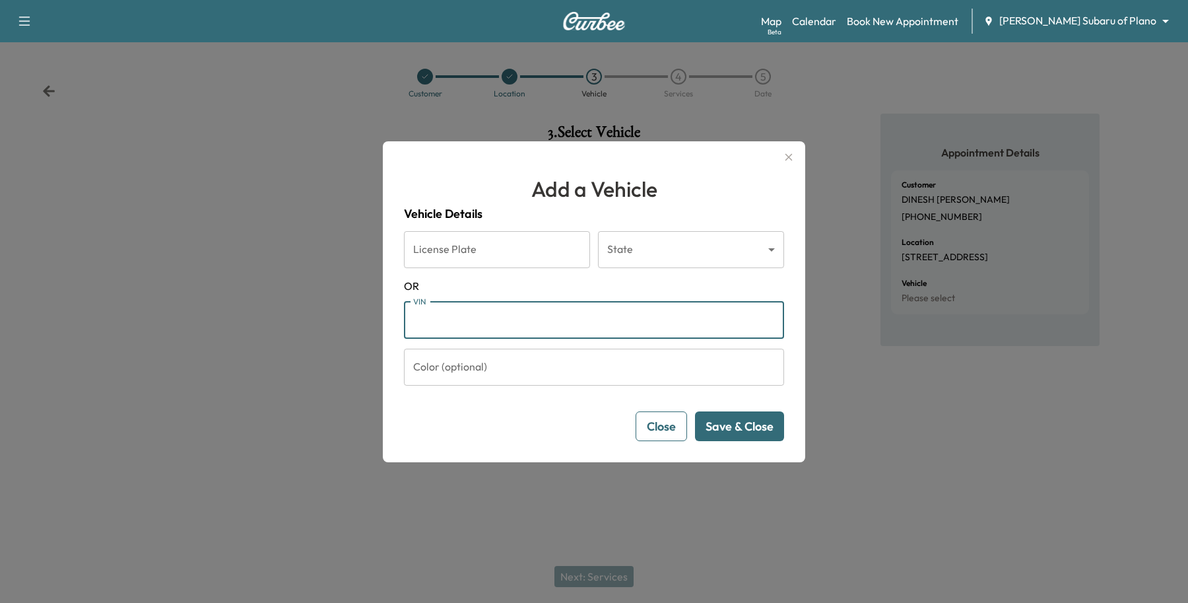
paste input "**********"
type input "**********"
click at [751, 430] on button "Save & Close" at bounding box center [739, 426] width 89 height 30
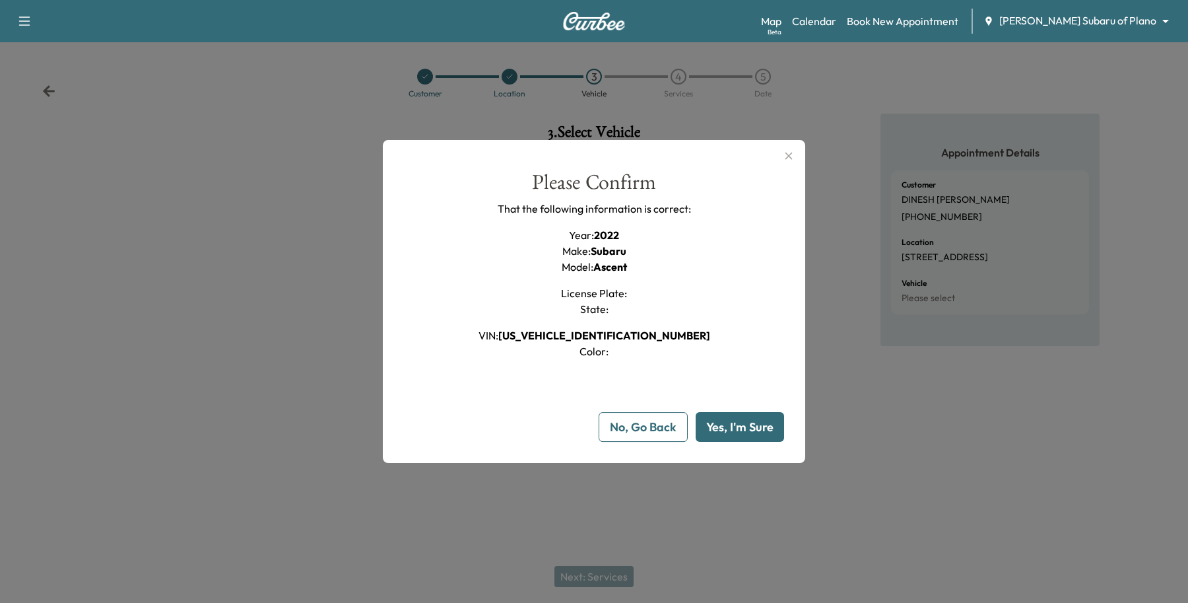
click at [707, 408] on div "Please Confirm That the following information is correct: Year : 2022 Make : Su…" at bounding box center [594, 307] width 380 height 271
click at [710, 421] on button "Yes, I'm Sure" at bounding box center [740, 427] width 88 height 30
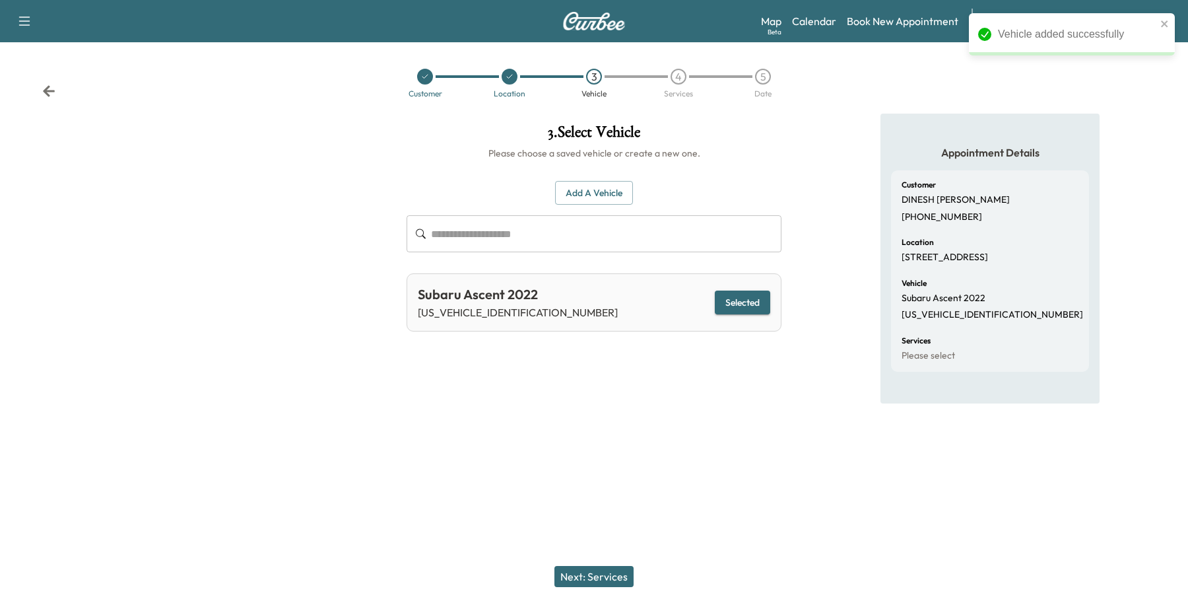
click at [581, 575] on button "Next: Services" at bounding box center [593, 576] width 79 height 21
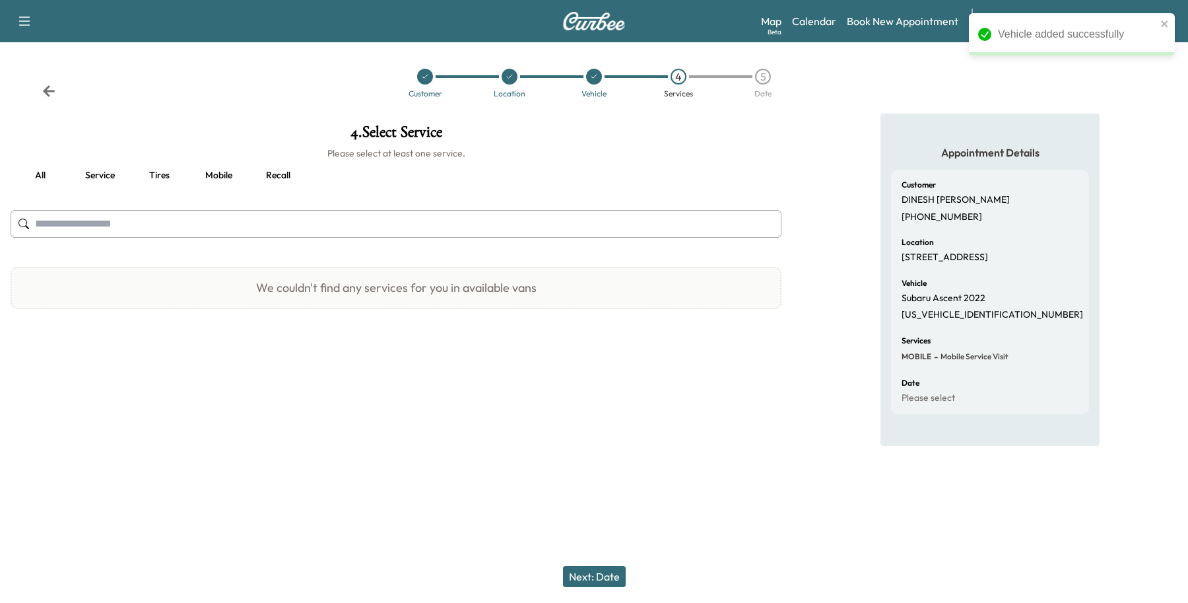
click at [76, 158] on h6 "Please select at least one service." at bounding box center [396, 153] width 771 height 13
click at [86, 170] on button "Service" at bounding box center [99, 176] width 59 height 32
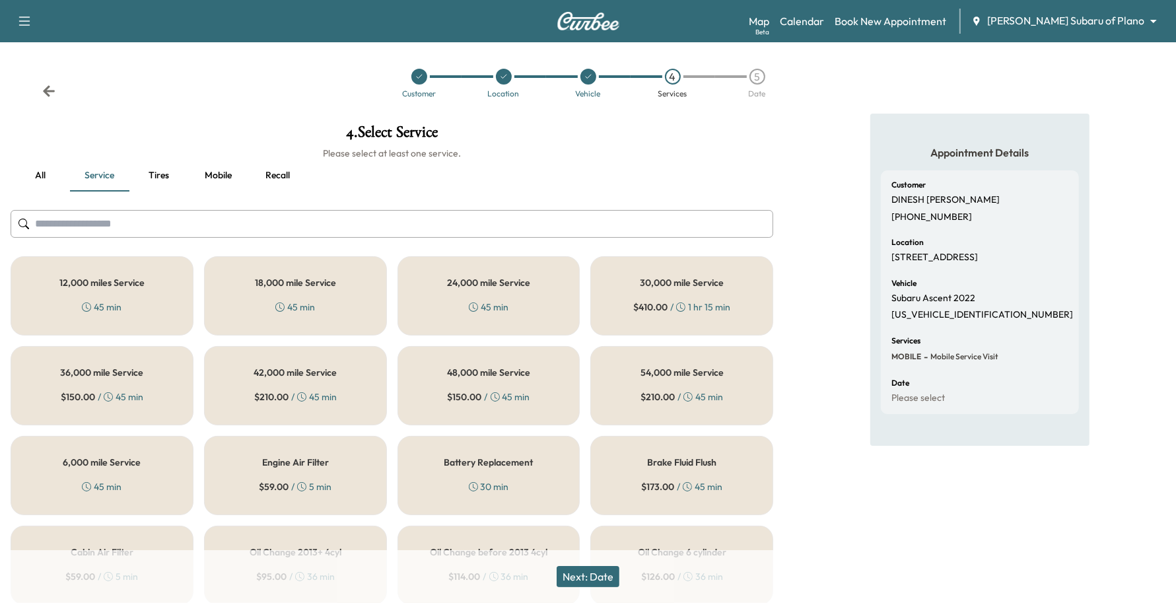
click at [185, 413] on div "36,000 mile Service $ 150.00 / 45 min" at bounding box center [102, 385] width 183 height 79
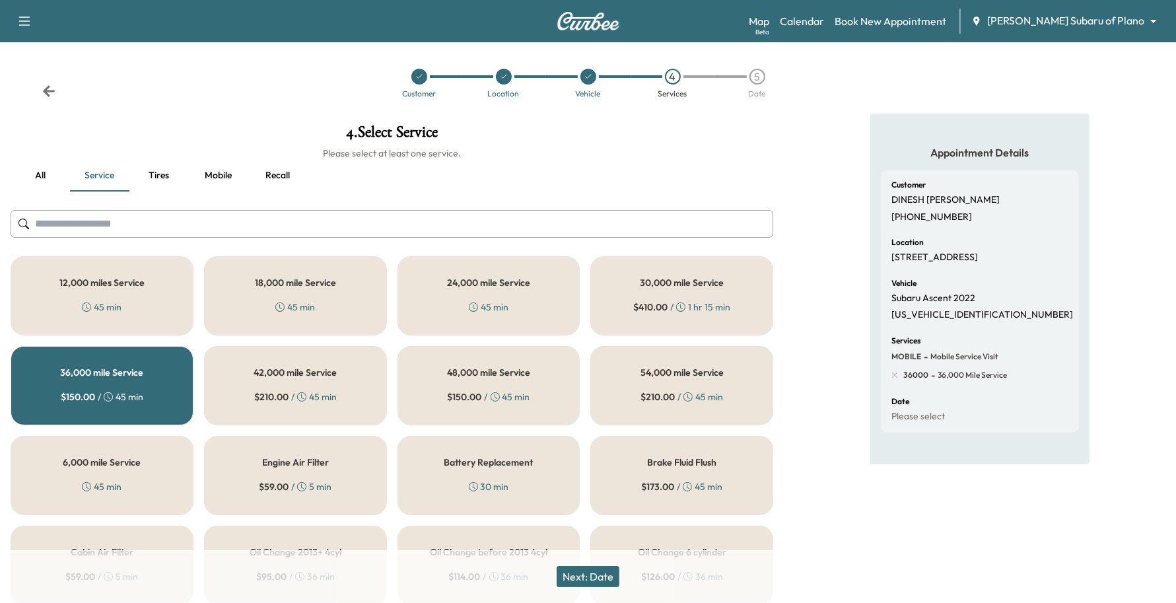
click at [724, 298] on div "30,000 mile Service $ 410.00 / 1 hr 15 min" at bounding box center [681, 295] width 183 height 79
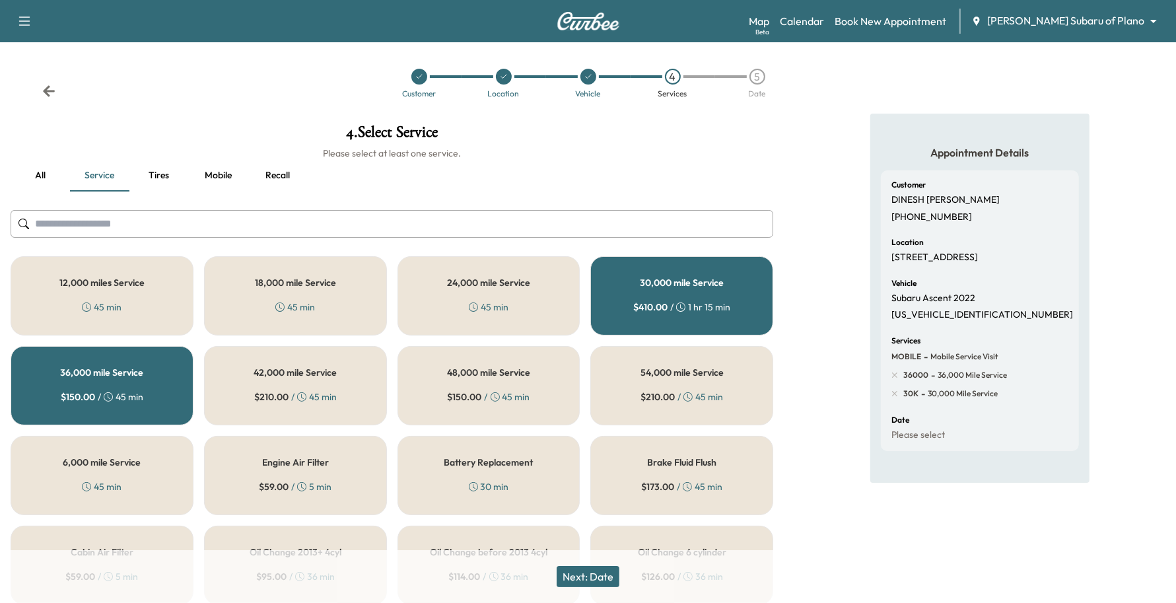
click at [652, 290] on div "30,000 mile Service $ 410.00 / 1 hr 15 min" at bounding box center [681, 295] width 183 height 79
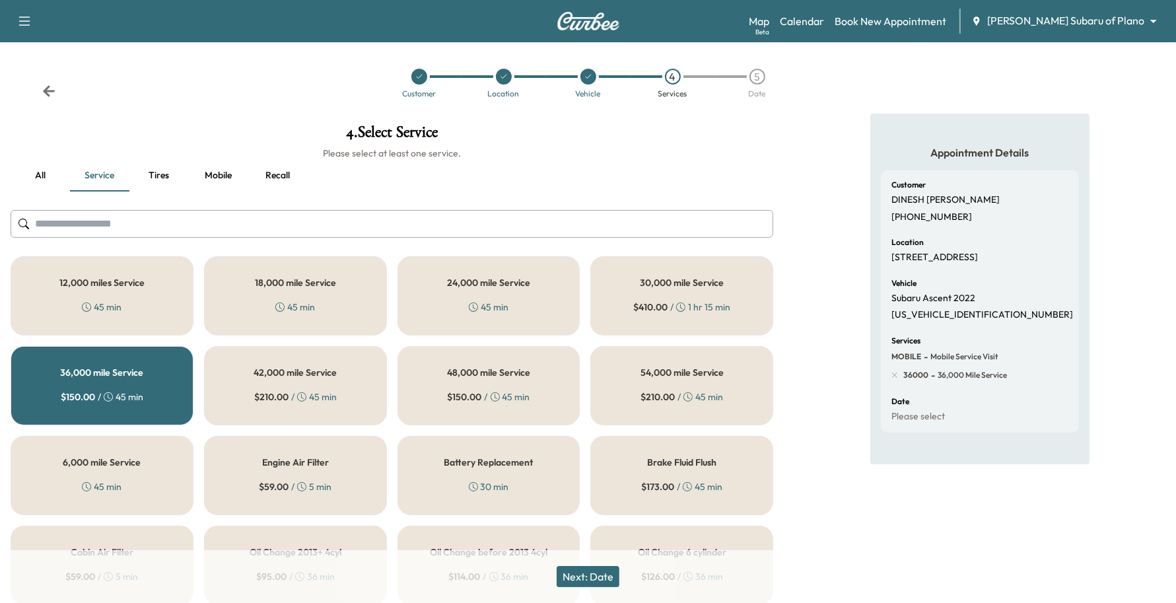
click at [428, 294] on div "24,000 mile Service 45 min" at bounding box center [488, 295] width 183 height 79
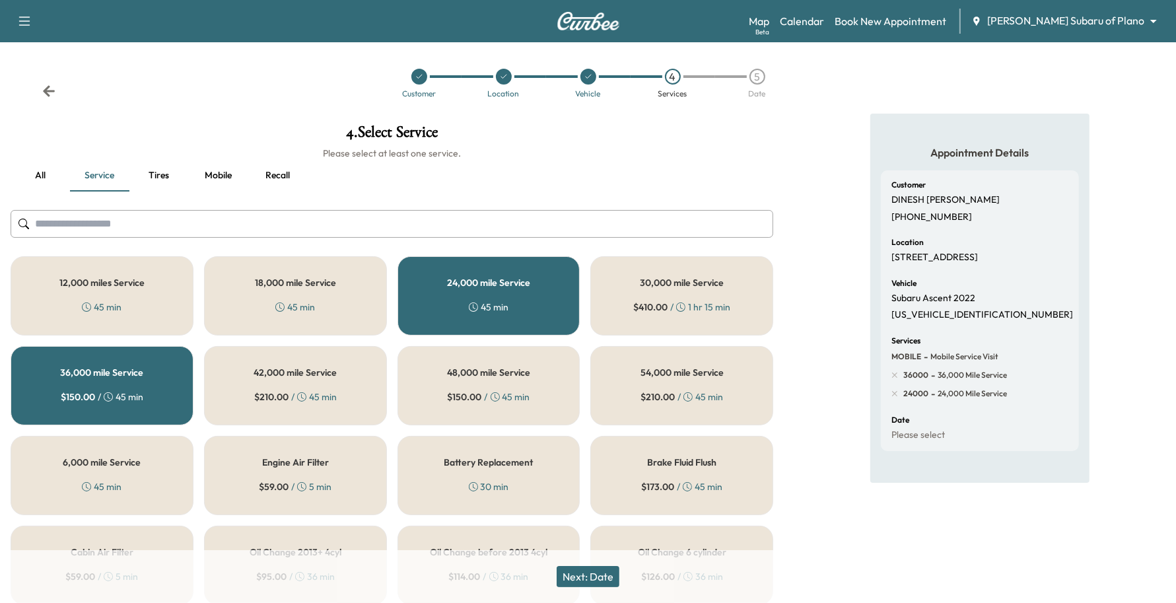
click at [139, 388] on div "36,000 mile Service $ 150.00 / 45 min" at bounding box center [102, 385] width 183 height 79
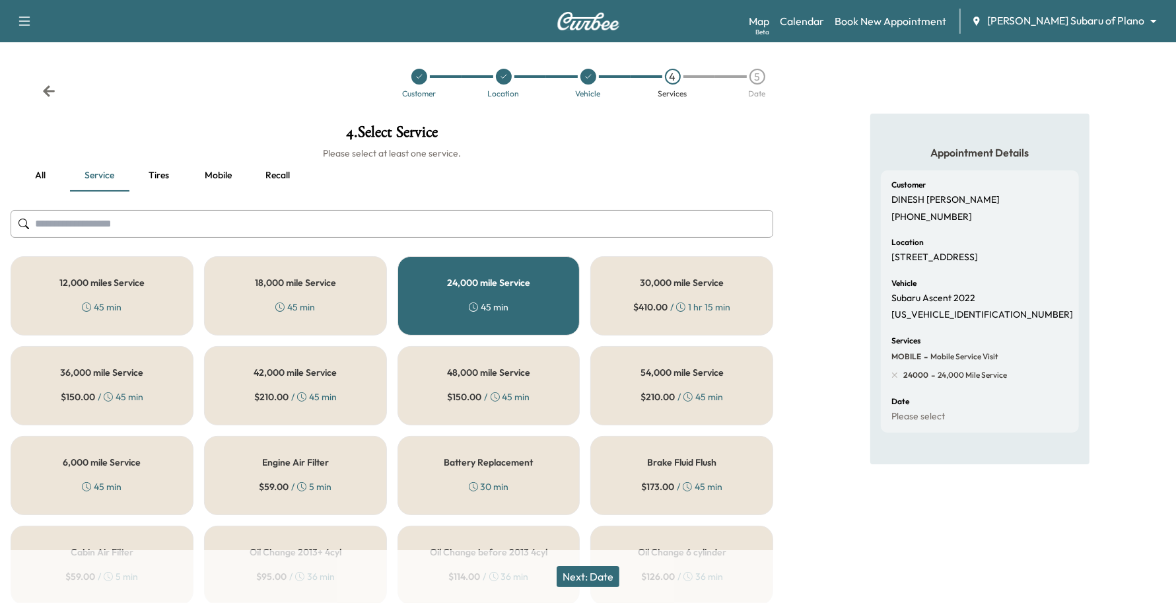
click at [583, 588] on div "Next: Date" at bounding box center [588, 576] width 1176 height 53
click at [591, 580] on button "Next: Date" at bounding box center [587, 576] width 63 height 21
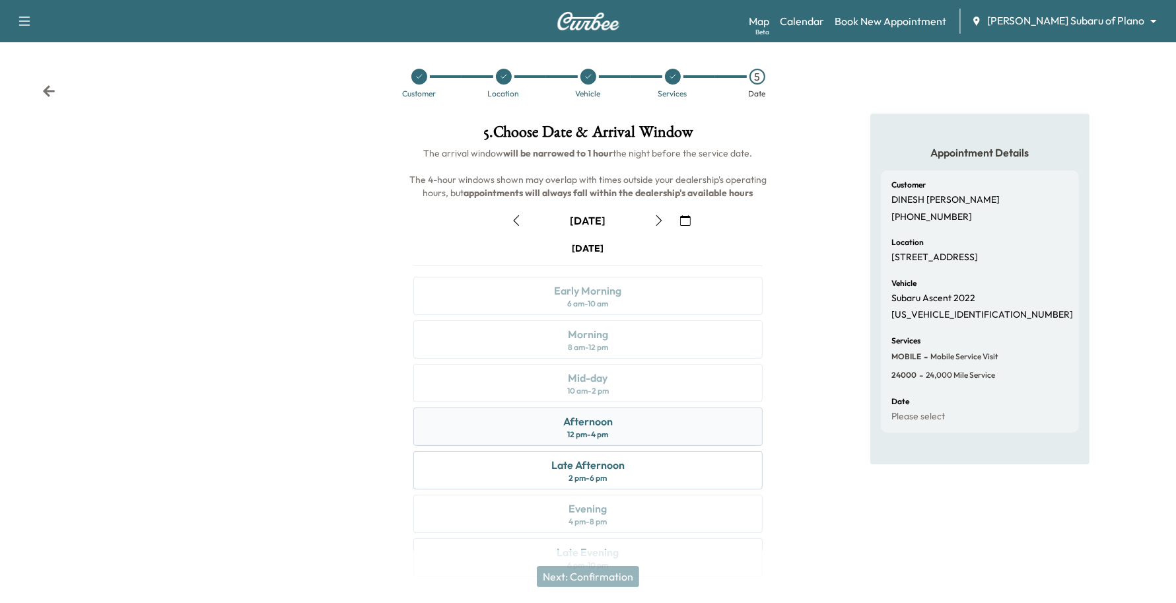
click at [592, 424] on div "Afternoon" at bounding box center [588, 421] width 50 height 16
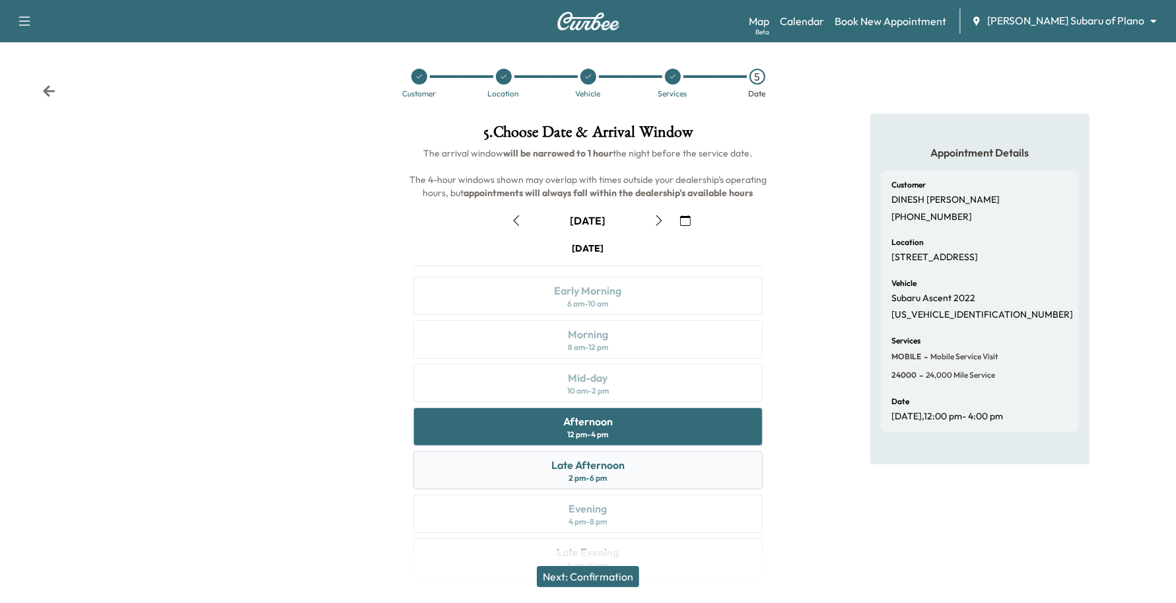
click at [654, 466] on div "Late Afternoon 2 pm - 6 pm" at bounding box center [588, 470] width 350 height 38
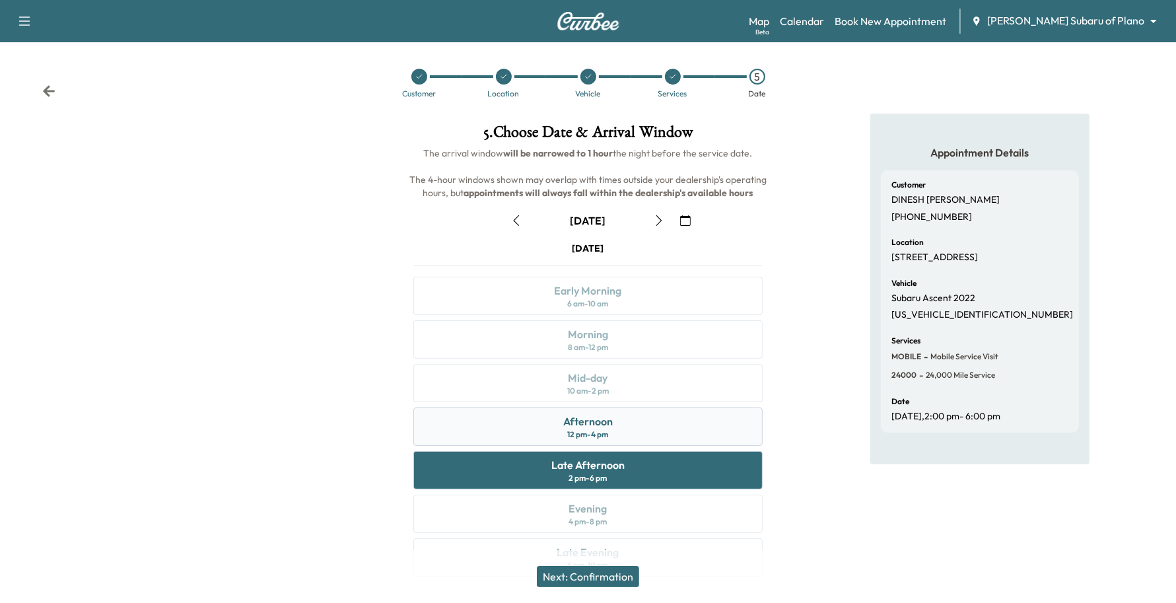
click at [655, 433] on div "Afternoon 12 pm - 4 pm" at bounding box center [588, 426] width 350 height 38
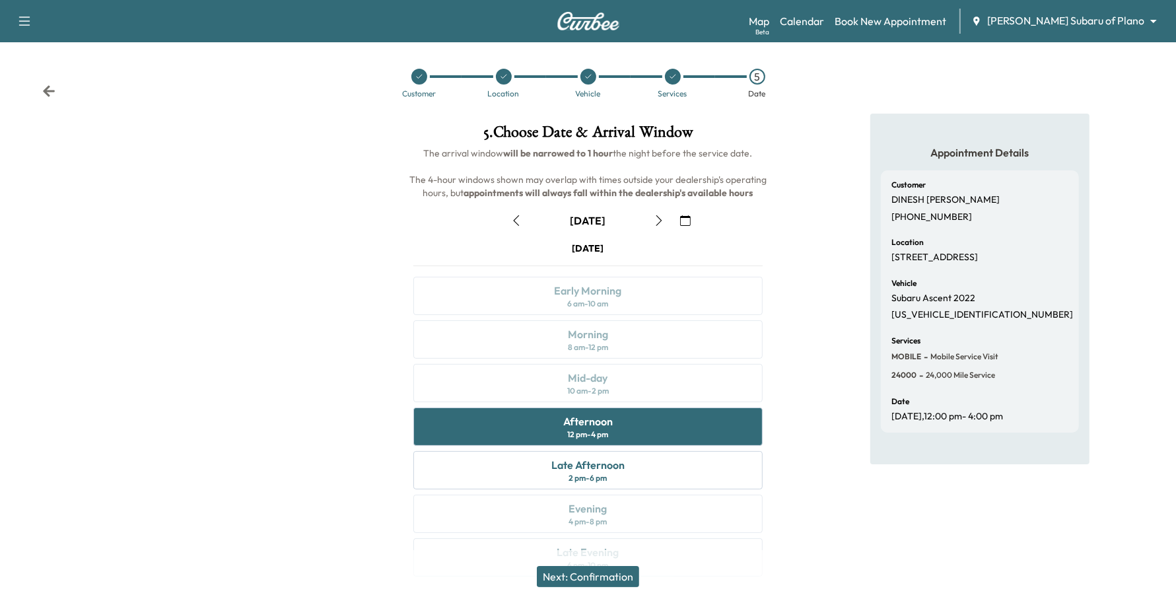
click at [585, 561] on div "Next: Confirmation" at bounding box center [588, 576] width 1176 height 53
click at [585, 566] on button "Next: Confirmation" at bounding box center [588, 576] width 102 height 21
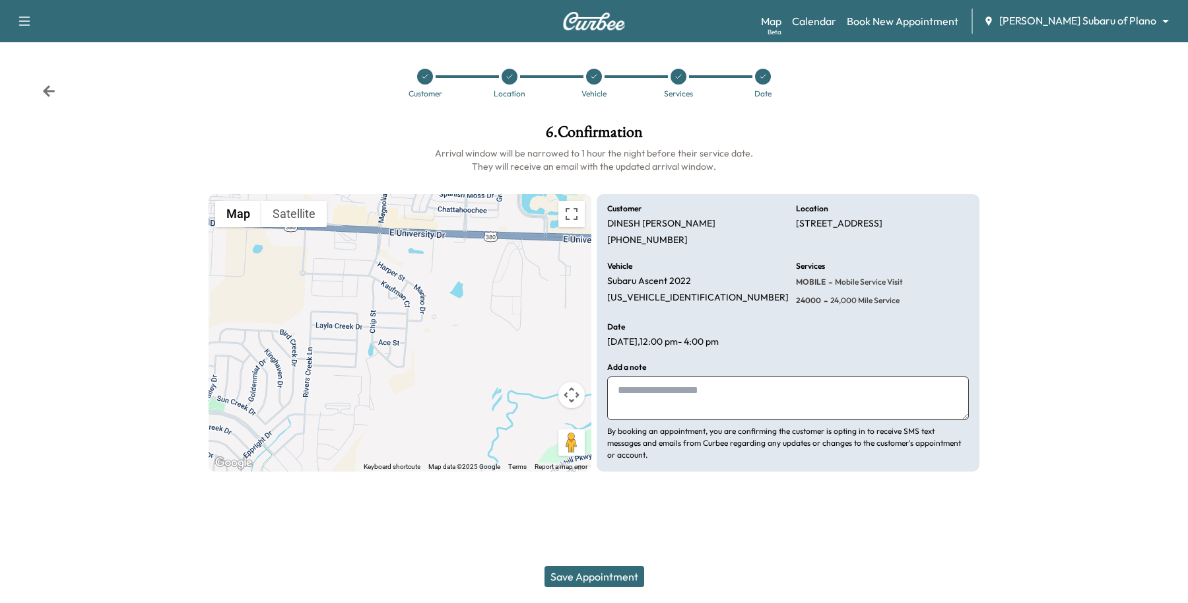
click at [596, 579] on button "Save Appointment" at bounding box center [595, 576] width 100 height 21
click at [677, 75] on icon at bounding box center [679, 77] width 8 height 8
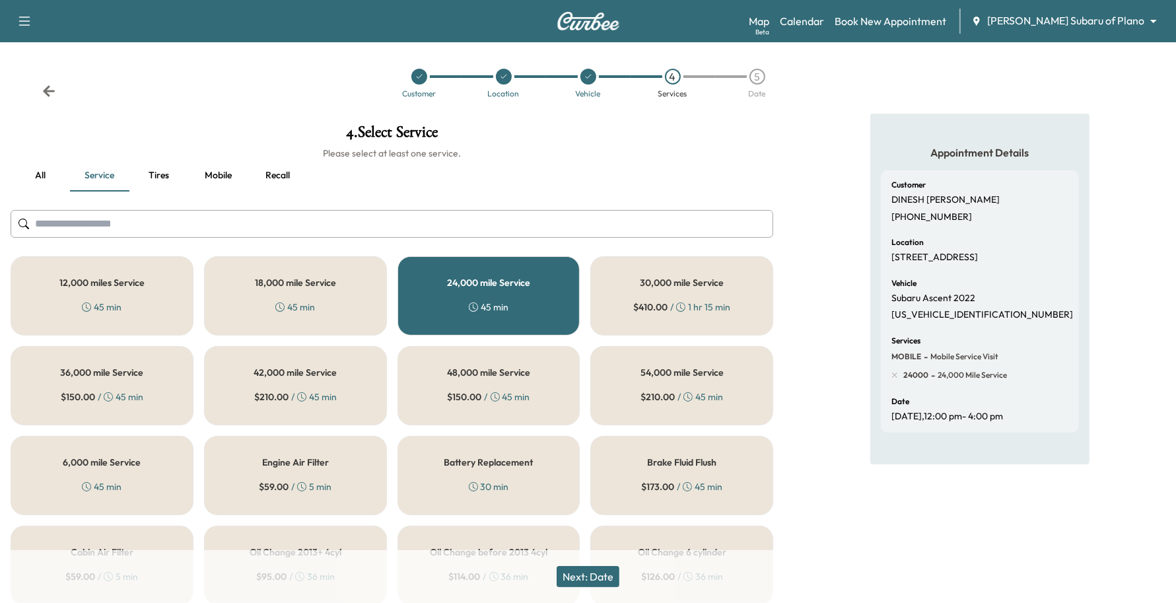
click at [603, 582] on button "Next: Date" at bounding box center [587, 576] width 63 height 21
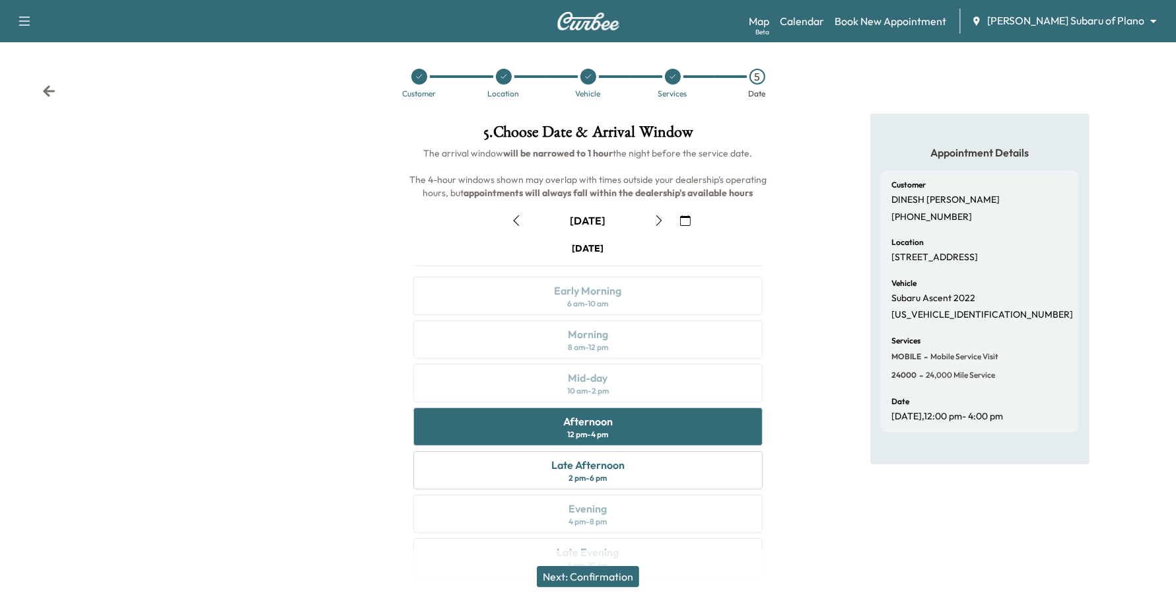
click at [684, 212] on button "button" at bounding box center [685, 220] width 22 height 21
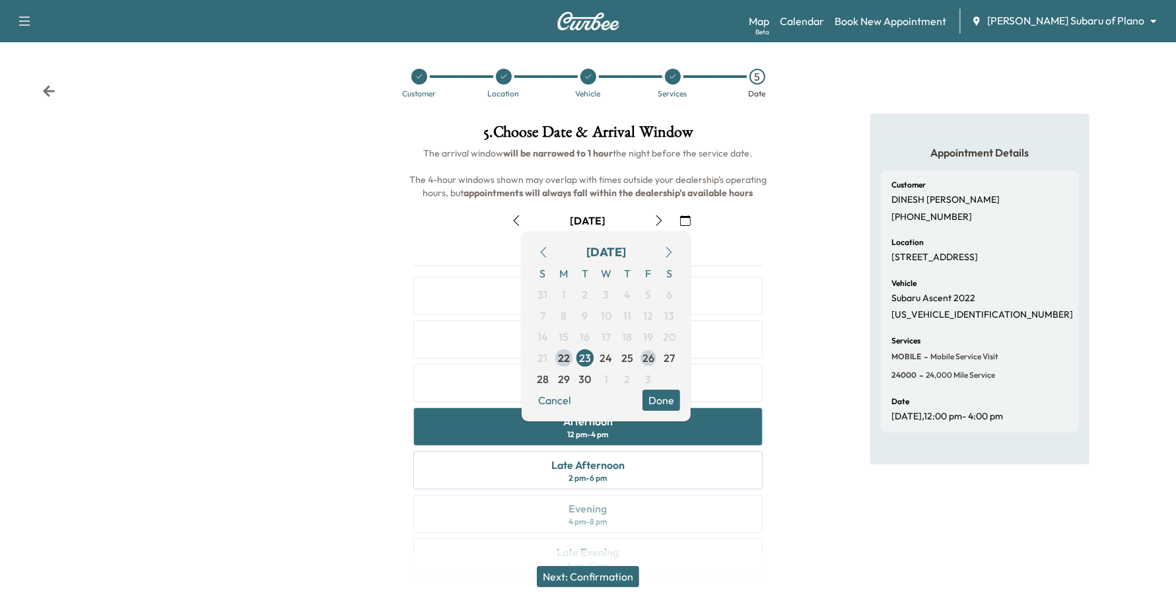
click at [648, 348] on span "26" at bounding box center [648, 357] width 21 height 21
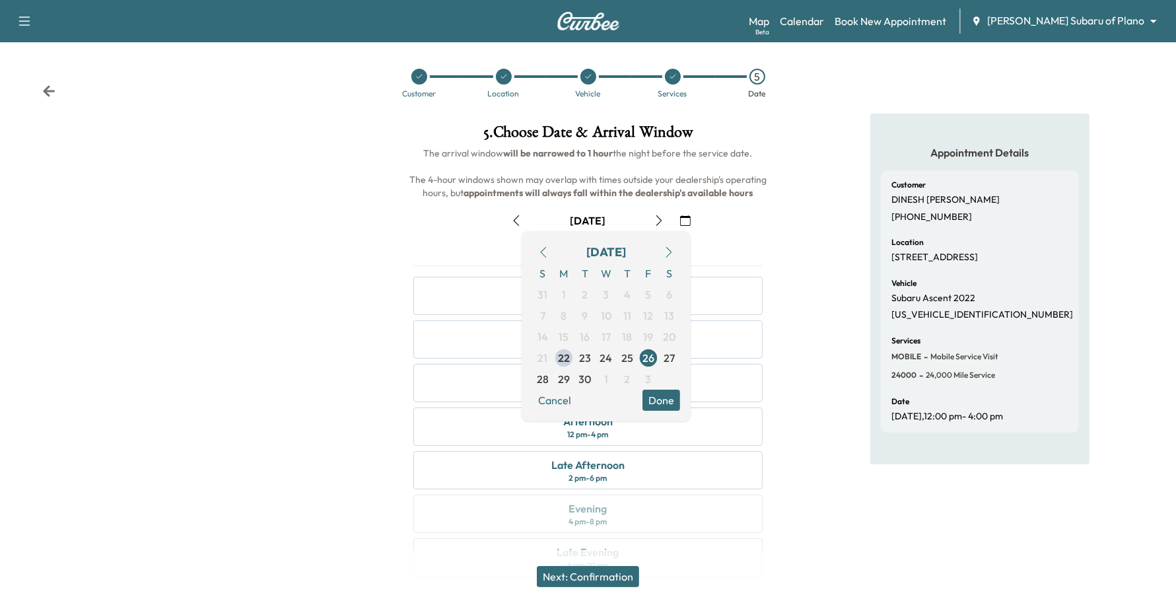
click at [662, 391] on button "Done" at bounding box center [661, 399] width 38 height 21
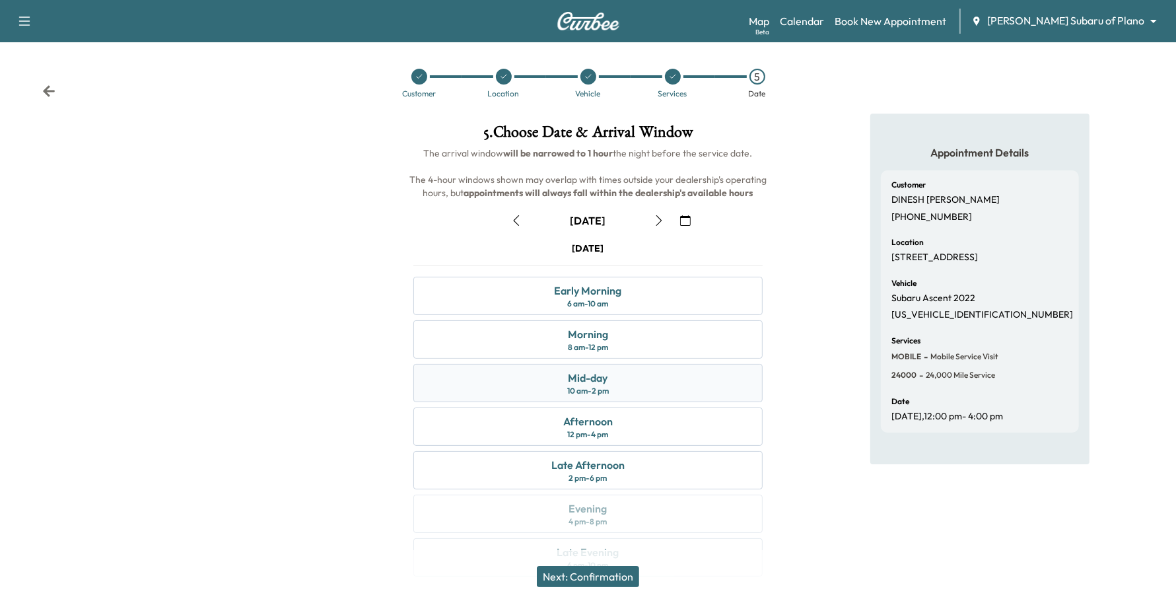
click at [609, 378] on div "Mid-day 10 am - 2 pm" at bounding box center [588, 383] width 350 height 38
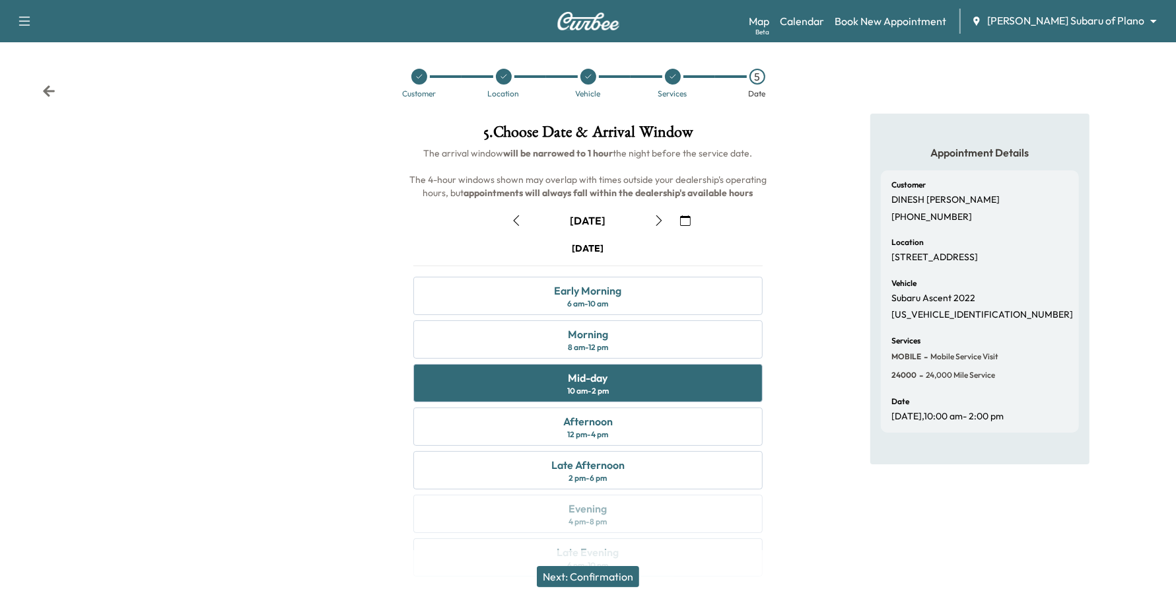
click at [551, 573] on button "Next: Confirmation" at bounding box center [588, 576] width 102 height 21
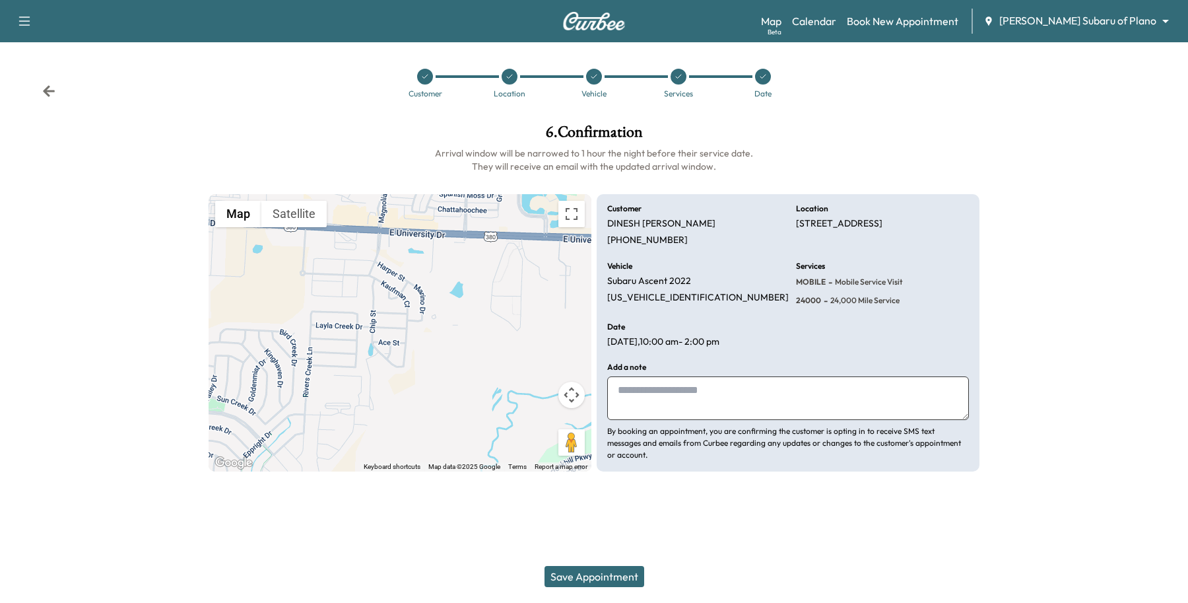
click at [572, 572] on button "Save Appointment" at bounding box center [595, 576] width 100 height 21
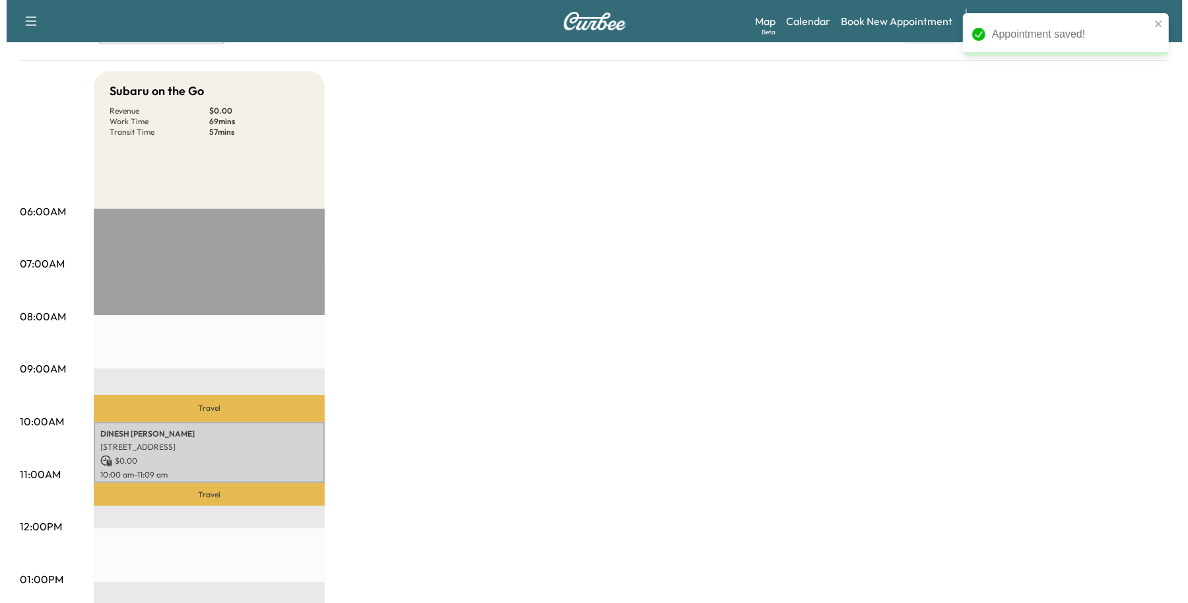
scroll to position [165, 0]
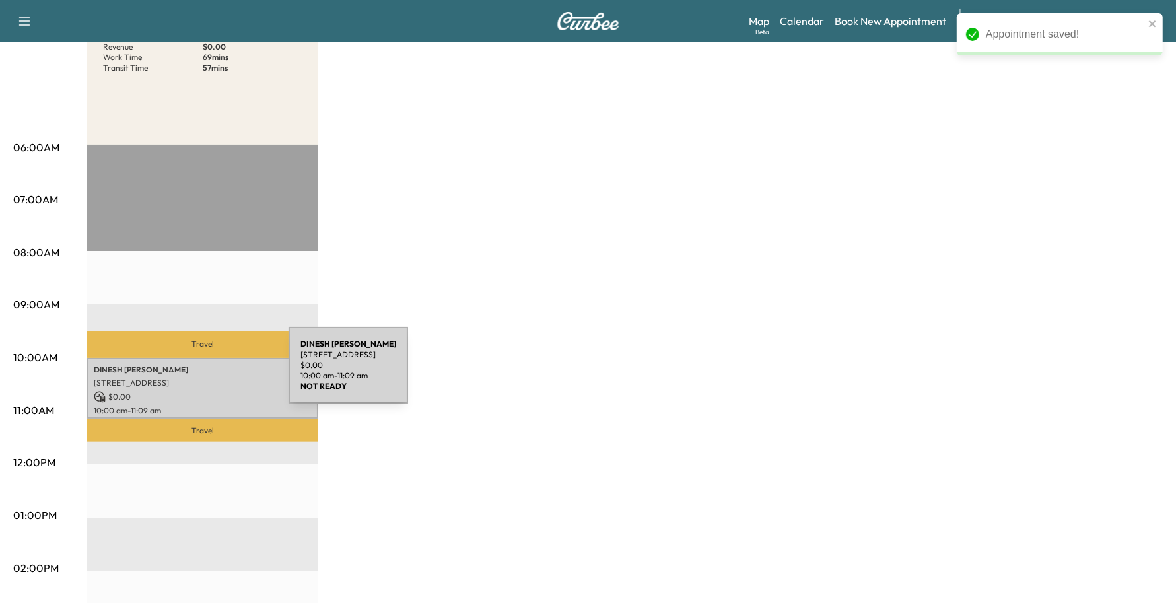
click at [189, 373] on div "DINESH KRISHNA 3312 LAYLA CREEK DR, Lakewood Village, TX 75068, US $ 0.00 10:00…" at bounding box center [202, 388] width 231 height 61
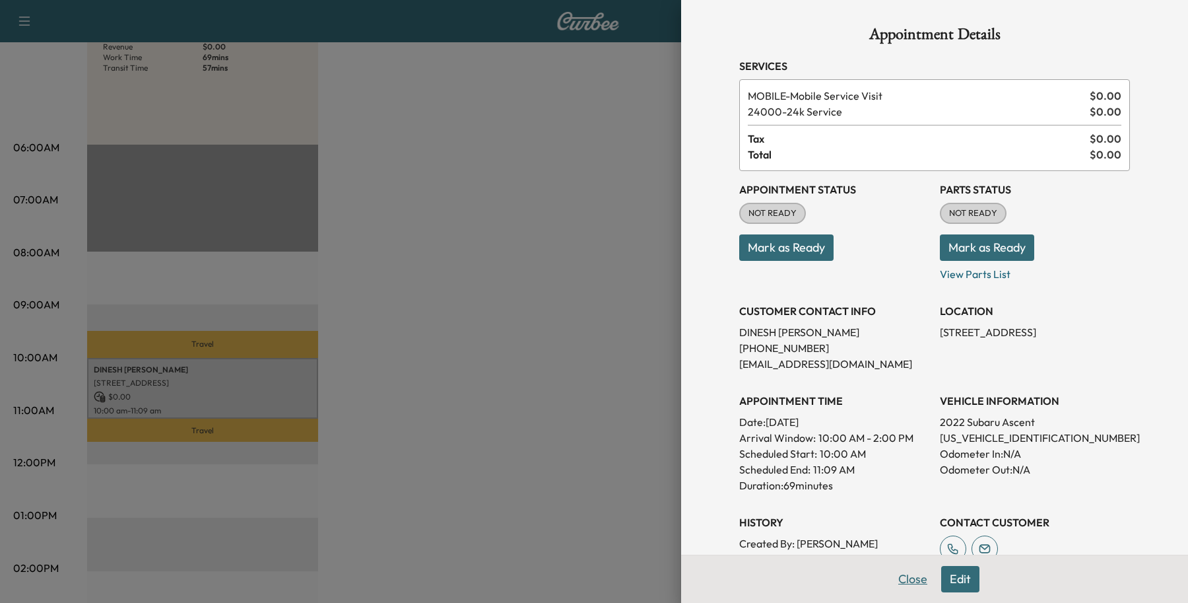
click at [906, 586] on button "Close" at bounding box center [913, 579] width 46 height 26
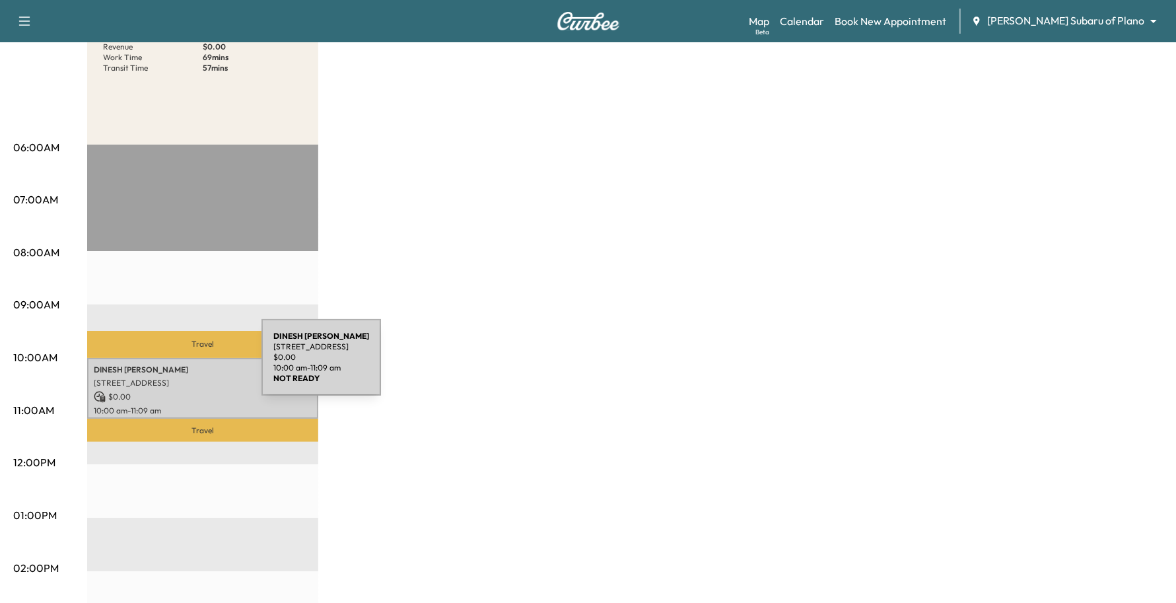
click at [163, 358] on div "DINESH KRISHNA 3312 LAYLA CREEK DR, Lakewood Village, TX 75068, US $ 0.00 10:00…" at bounding box center [202, 388] width 231 height 61
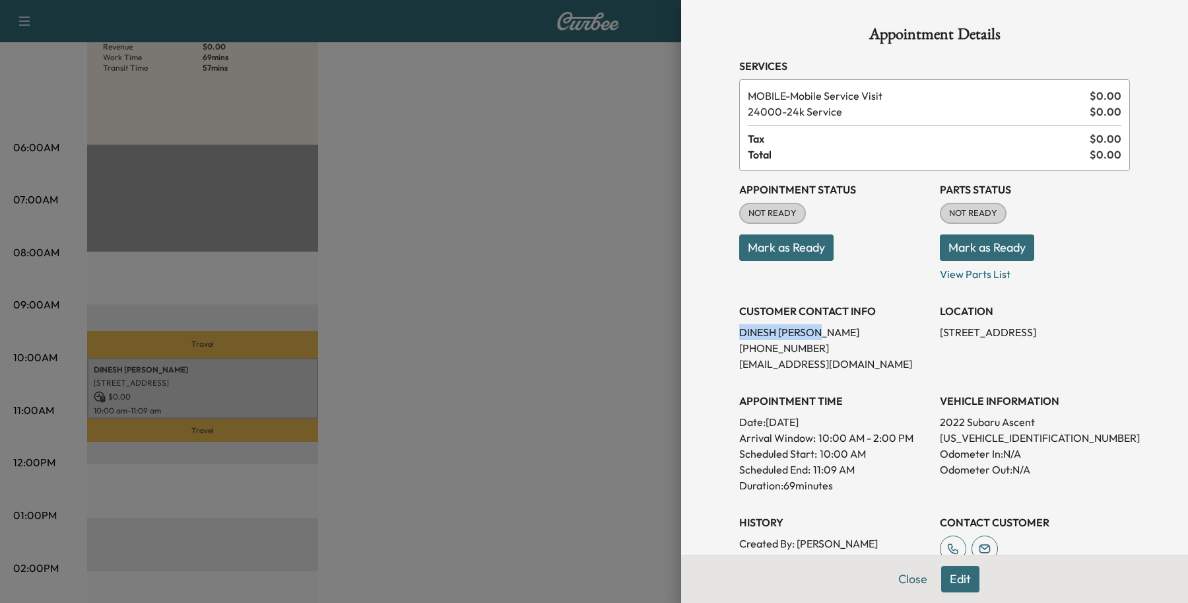
drag, startPoint x: 823, startPoint y: 331, endPoint x: 705, endPoint y: 332, distance: 118.2
click at [705, 332] on div "Appointment Details Services MOBILE - Mobile Service Visit $ 0.00 24000 - 24k S…" at bounding box center [934, 301] width 507 height 603
copy p "DINESH KRISHNA"
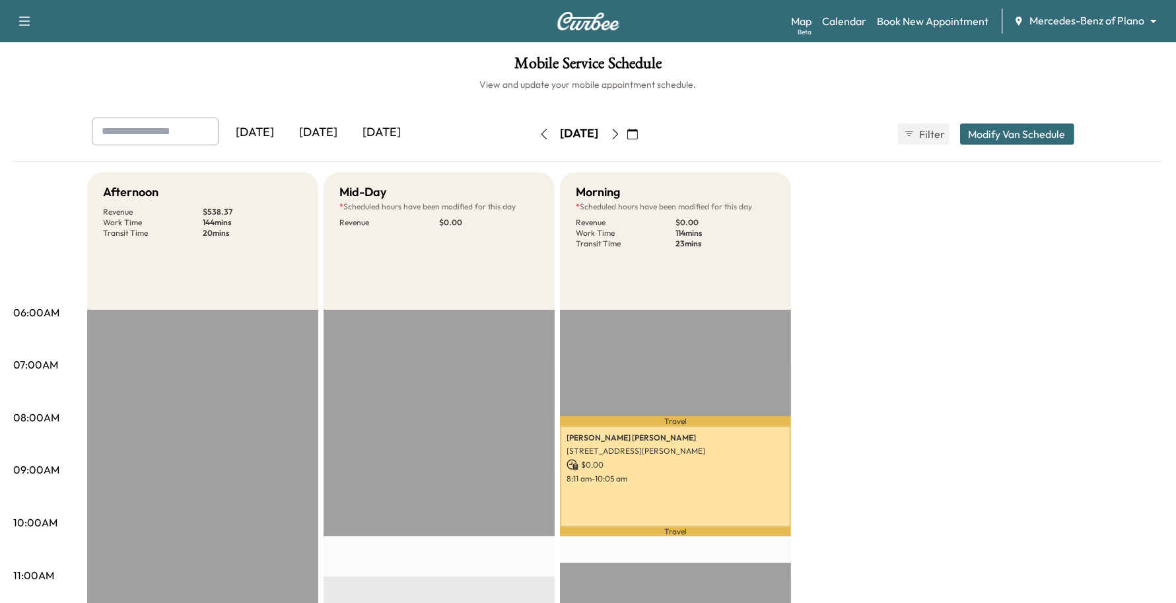
click at [1100, 15] on body "Support Log Out Map Beta Calendar Book New Appointment Mercedes-Benz of Plano *…" at bounding box center [588, 301] width 1176 height 603
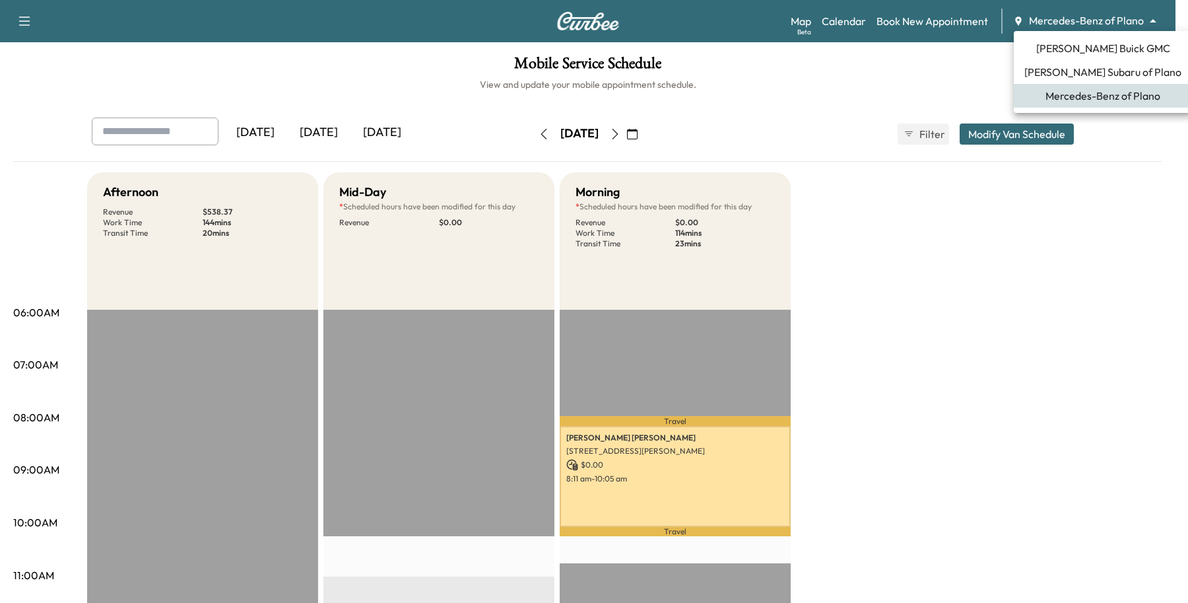
click at [1054, 46] on span "[PERSON_NAME] Buick GMC" at bounding box center [1103, 48] width 134 height 16
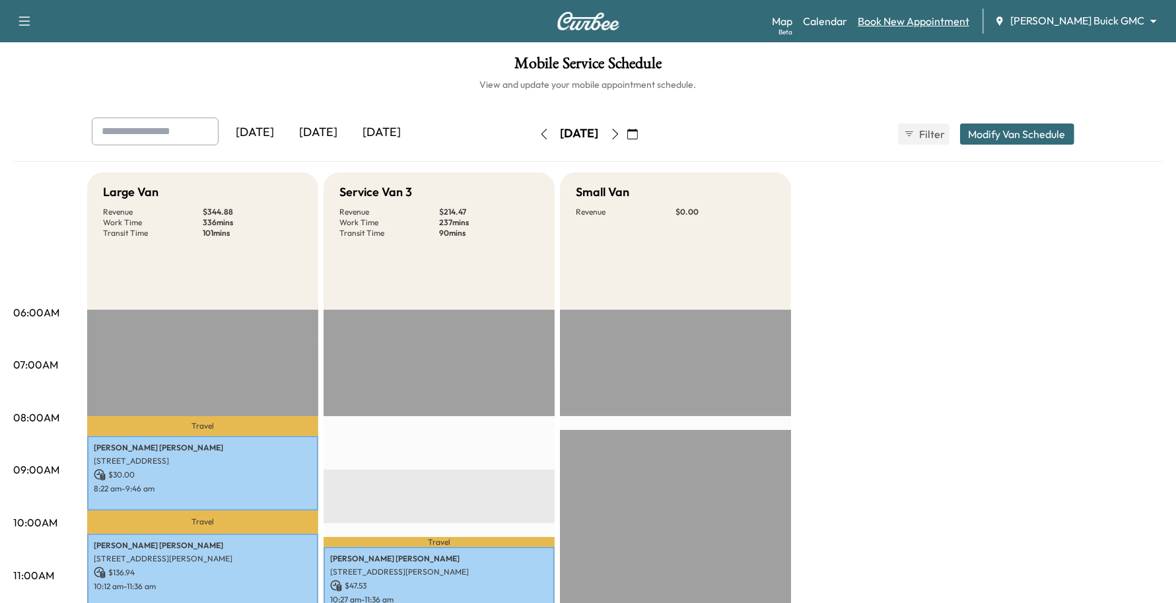
click at [960, 27] on link "Book New Appointment" at bounding box center [913, 21] width 112 height 16
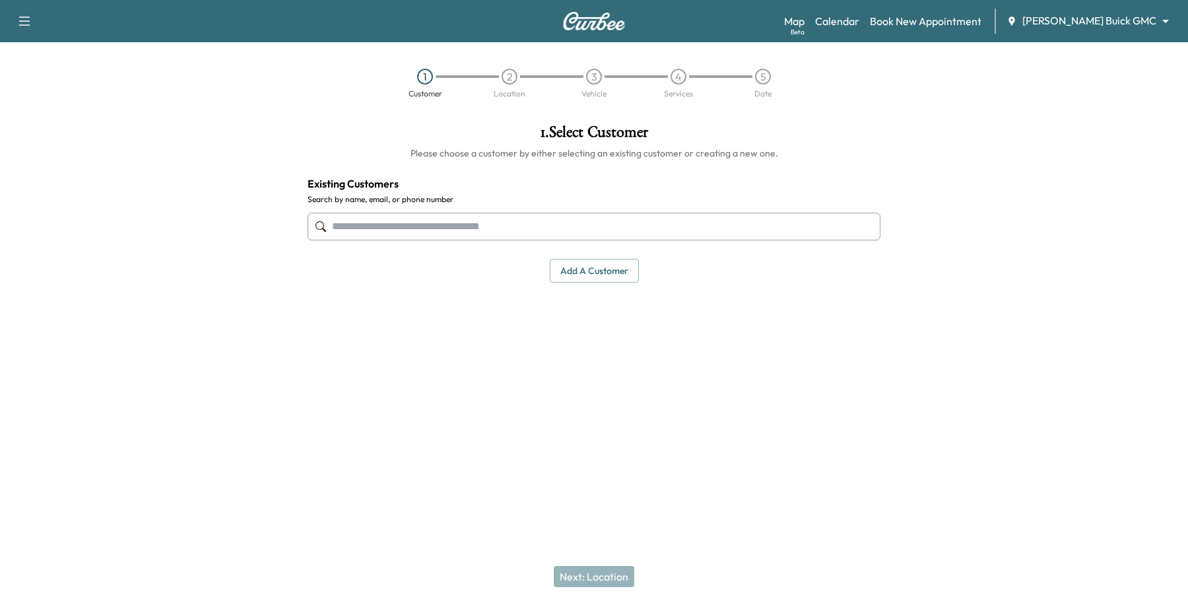
click at [461, 236] on input "text" at bounding box center [594, 227] width 573 height 28
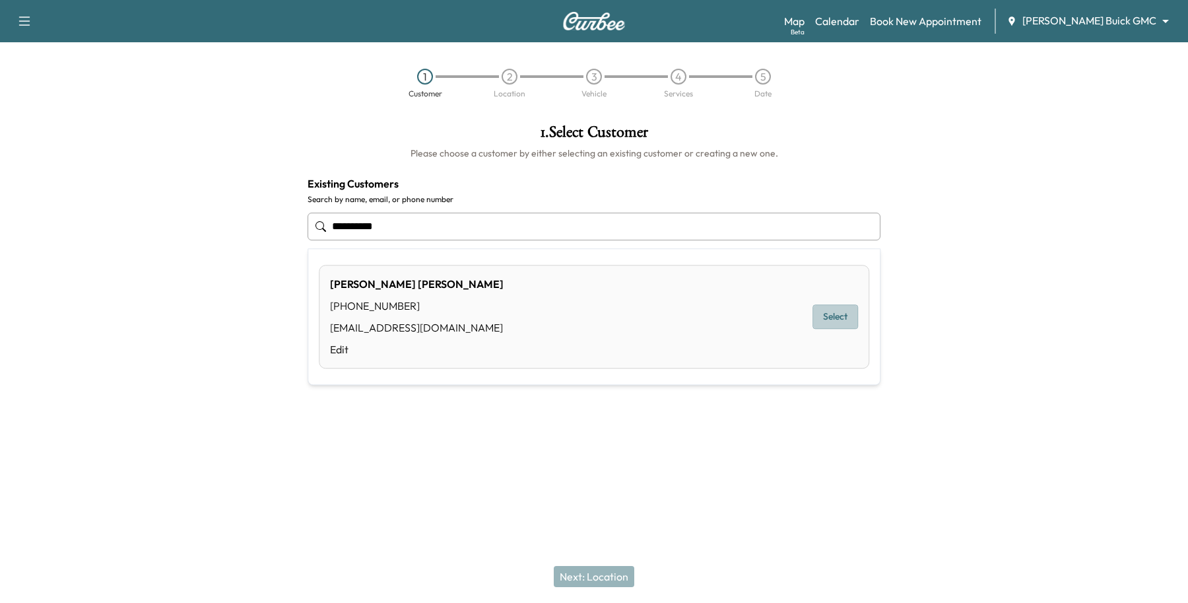
click at [852, 323] on button "Select" at bounding box center [836, 317] width 46 height 24
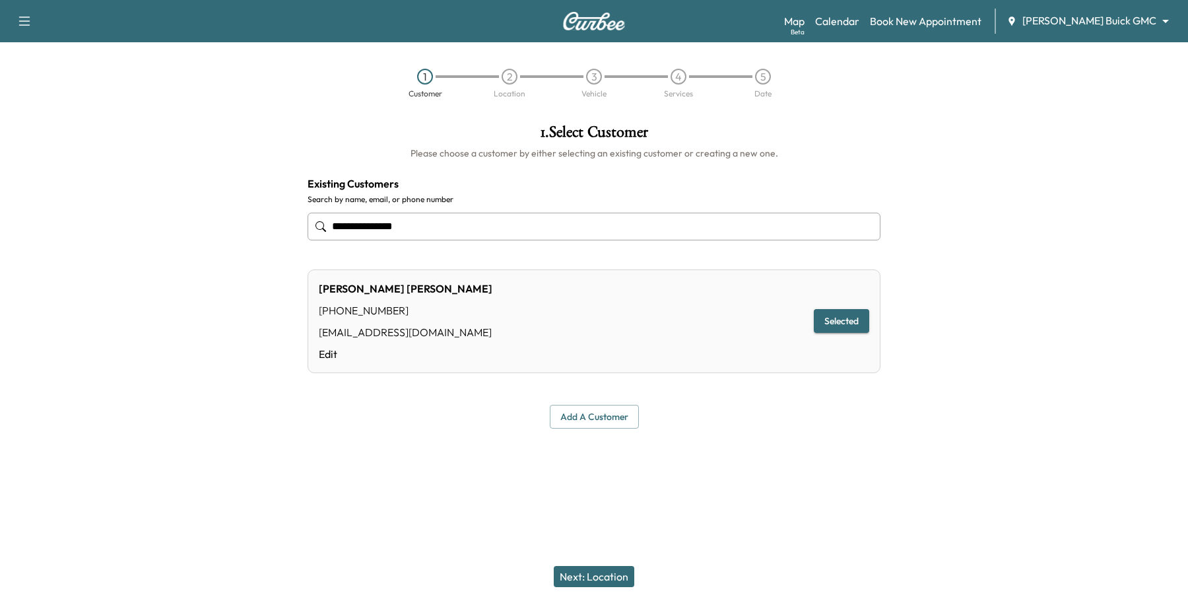
type input "**********"
click at [599, 572] on button "Next: Location" at bounding box center [594, 576] width 81 height 21
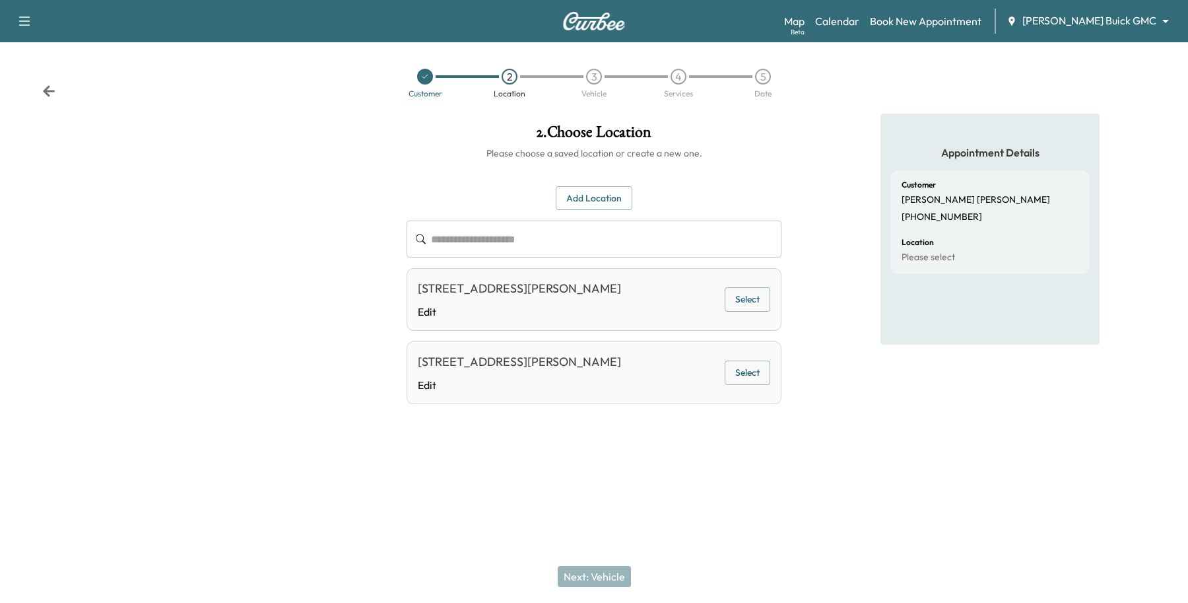
click at [730, 305] on button "Select" at bounding box center [748, 299] width 46 height 24
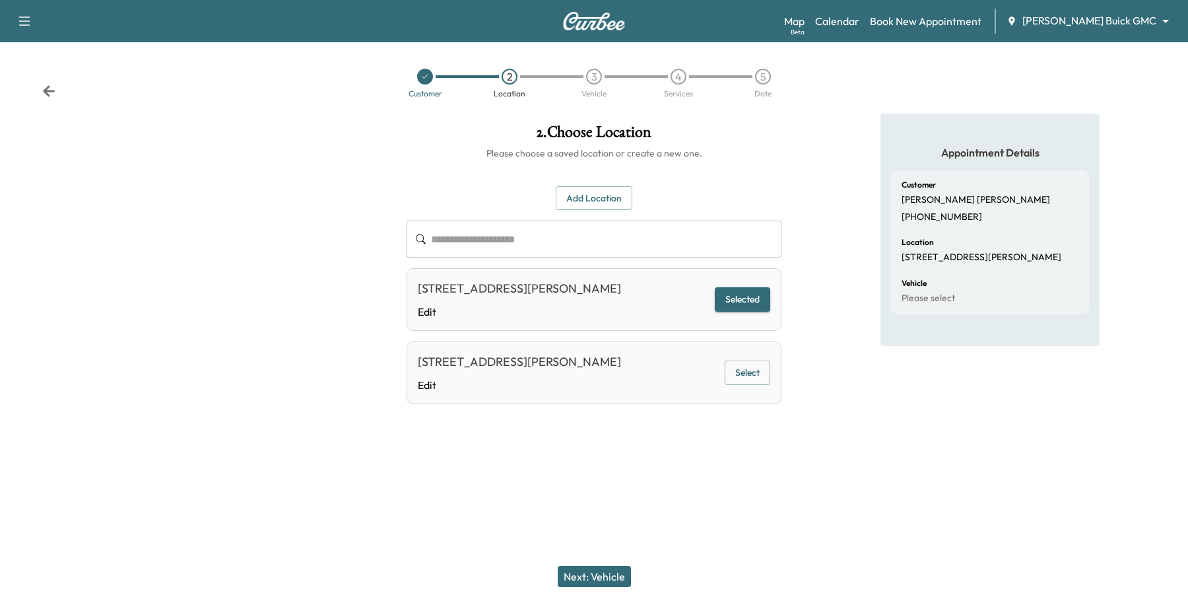
click at [604, 571] on button "Next: Vehicle" at bounding box center [594, 576] width 73 height 21
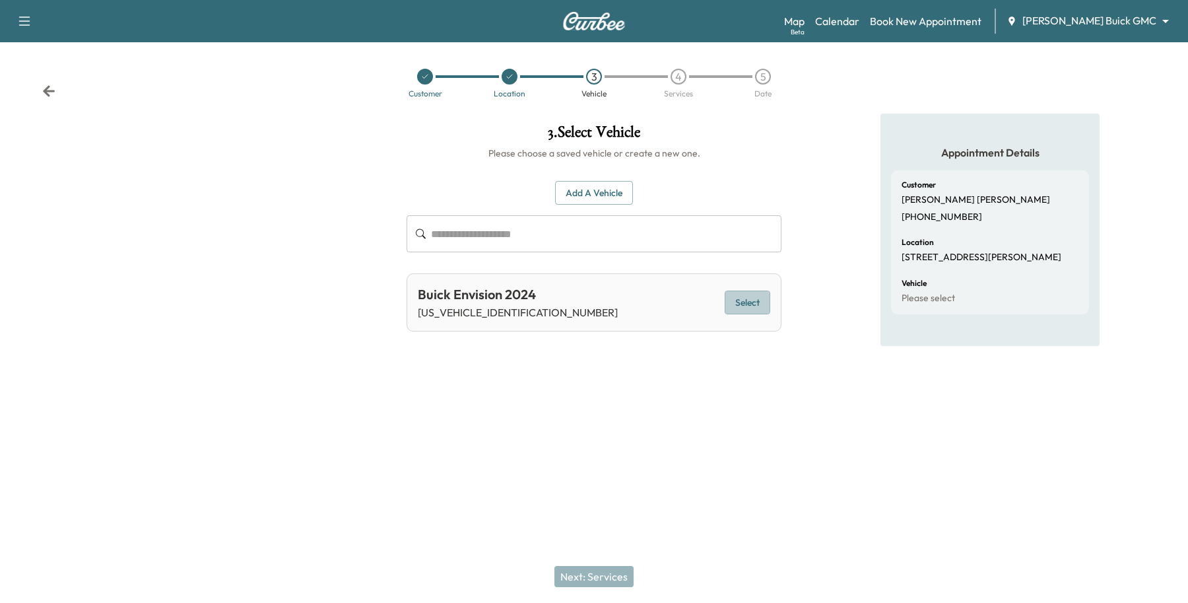
click at [744, 295] on button "Select" at bounding box center [748, 302] width 46 height 24
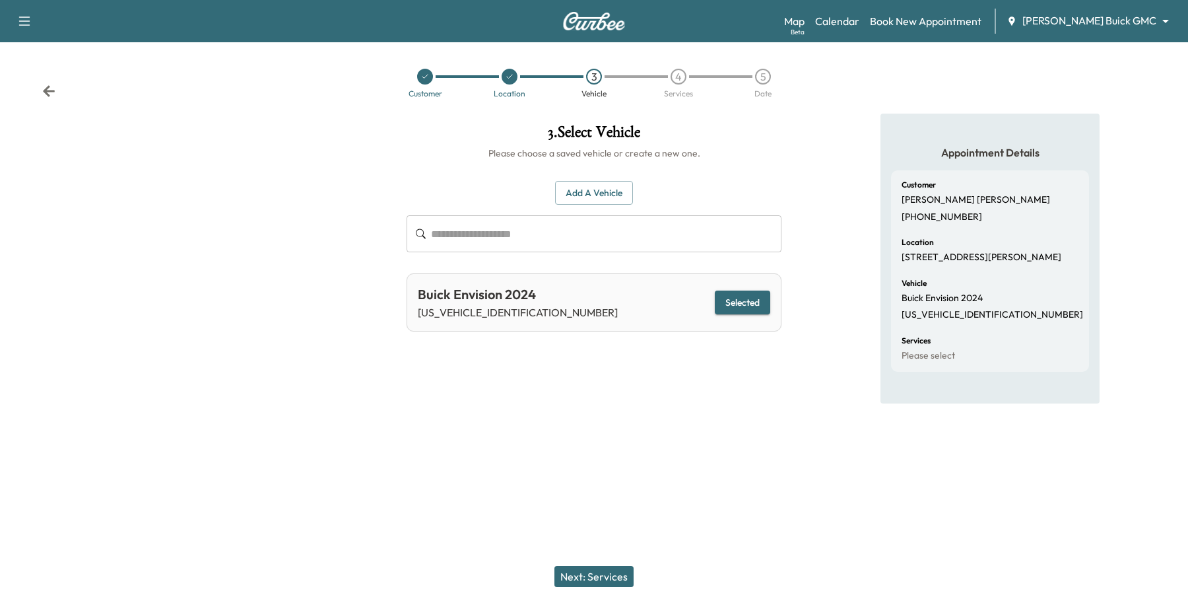
click at [582, 587] on div "Next: Services" at bounding box center [594, 576] width 1188 height 53
click at [589, 572] on button "Next: Services" at bounding box center [593, 576] width 79 height 21
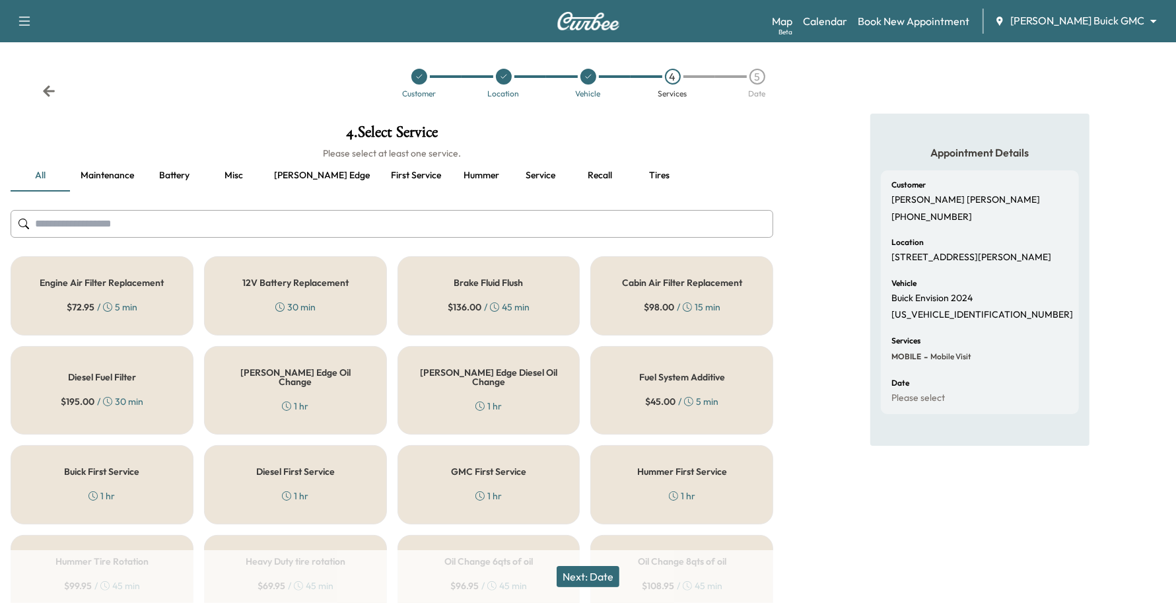
click at [417, 462] on div "GMC First Service 1 hr" at bounding box center [488, 484] width 183 height 79
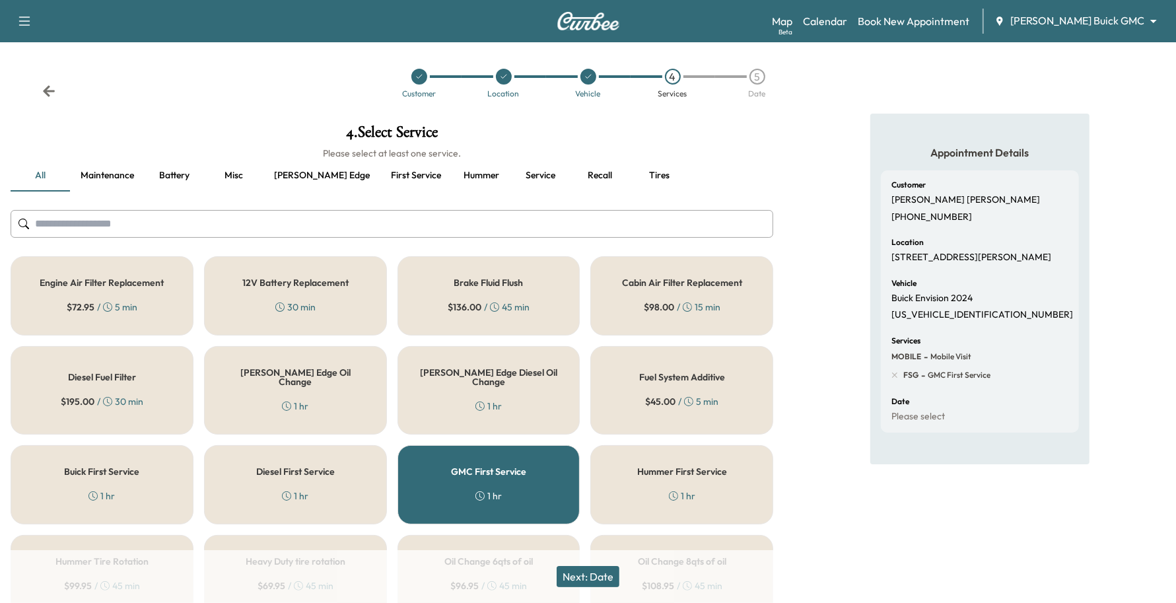
click at [601, 576] on button "Next: Date" at bounding box center [587, 576] width 63 height 21
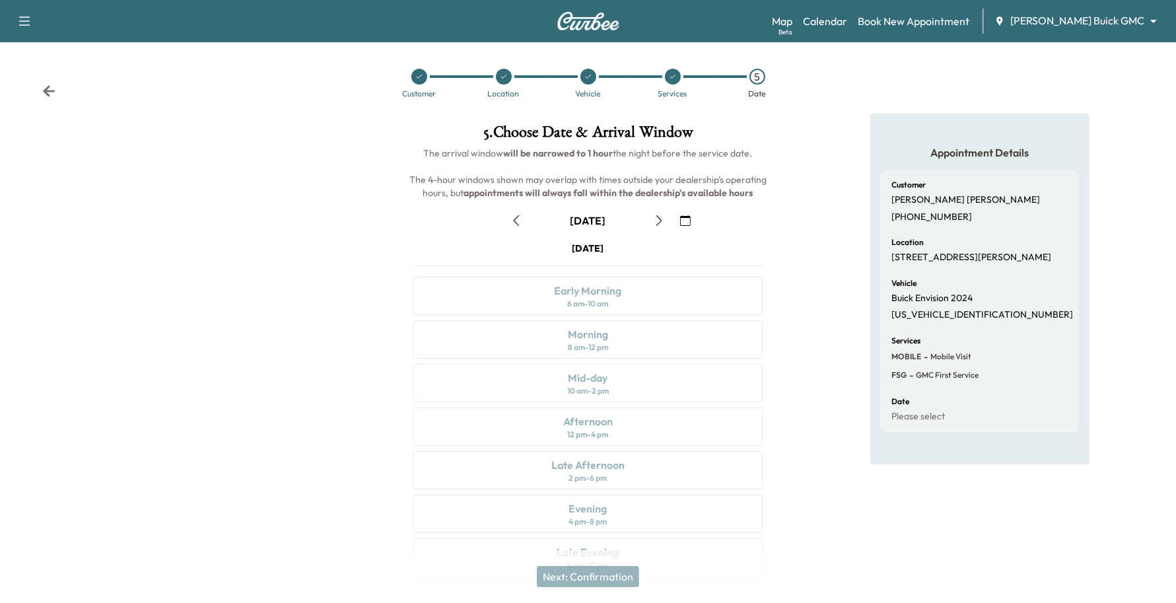
click at [653, 221] on icon "button" at bounding box center [658, 220] width 11 height 11
click at [691, 215] on button "button" at bounding box center [685, 220] width 22 height 21
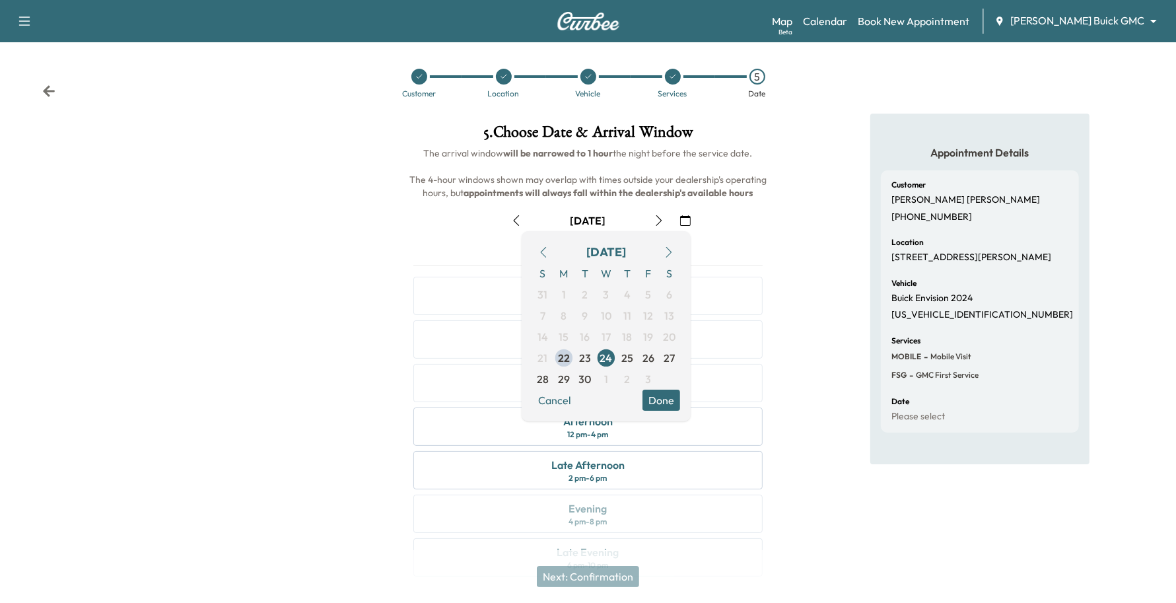
click at [668, 246] on button "button" at bounding box center [668, 252] width 22 height 21
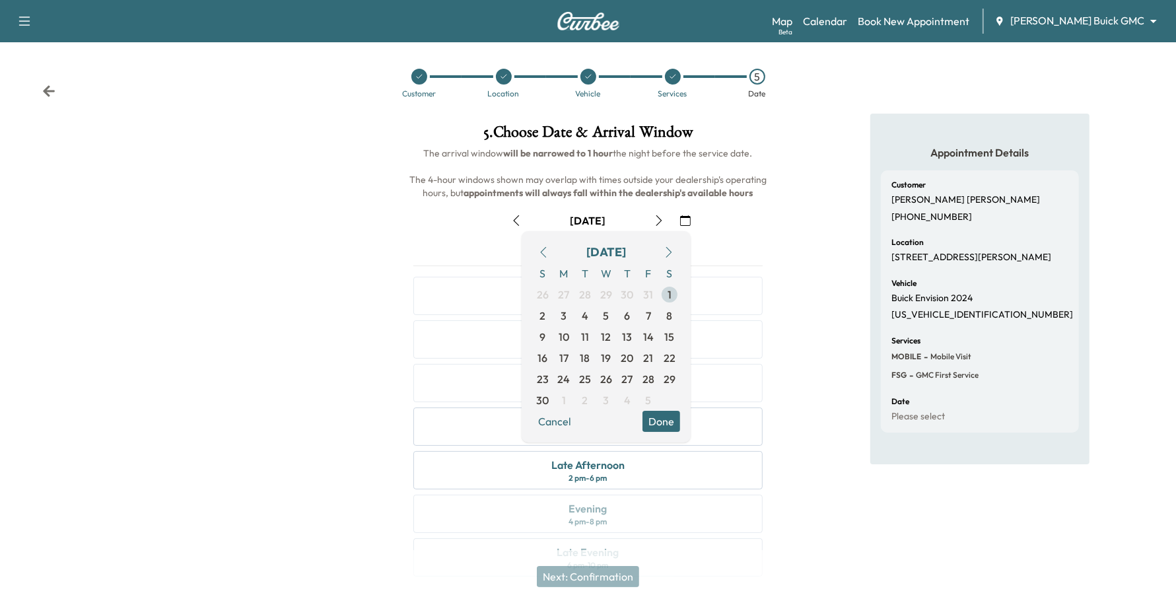
click at [665, 287] on span "1" at bounding box center [669, 294] width 21 height 21
click at [658, 415] on button "Done" at bounding box center [661, 421] width 38 height 21
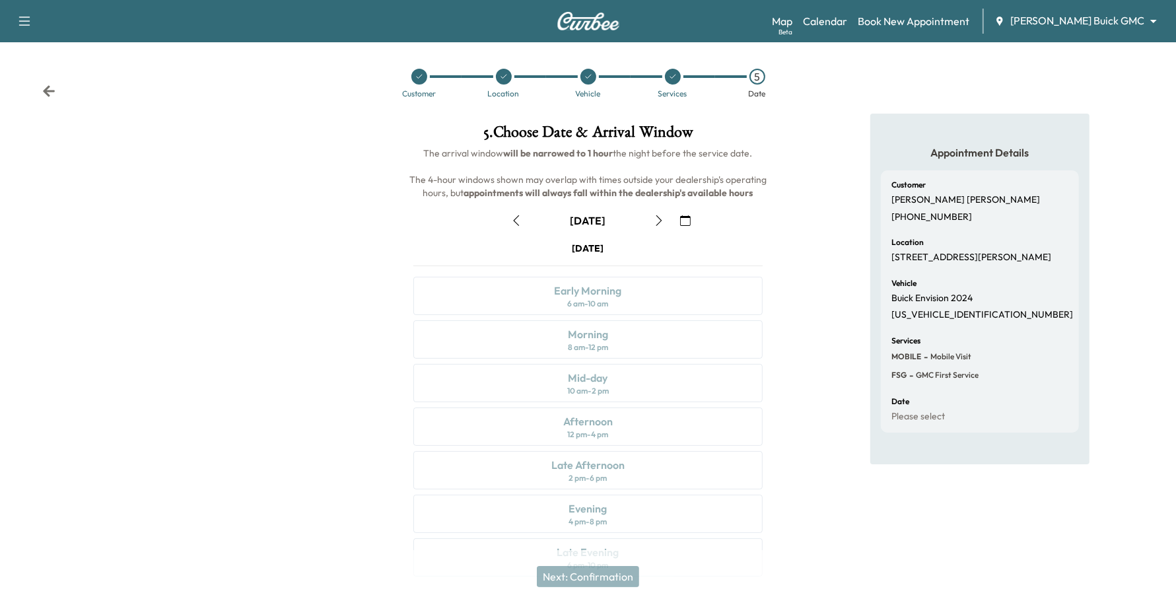
click at [651, 216] on button "button" at bounding box center [659, 220] width 22 height 21
click at [525, 219] on button "button" at bounding box center [516, 220] width 22 height 21
click at [512, 215] on icon "button" at bounding box center [516, 220] width 11 height 11
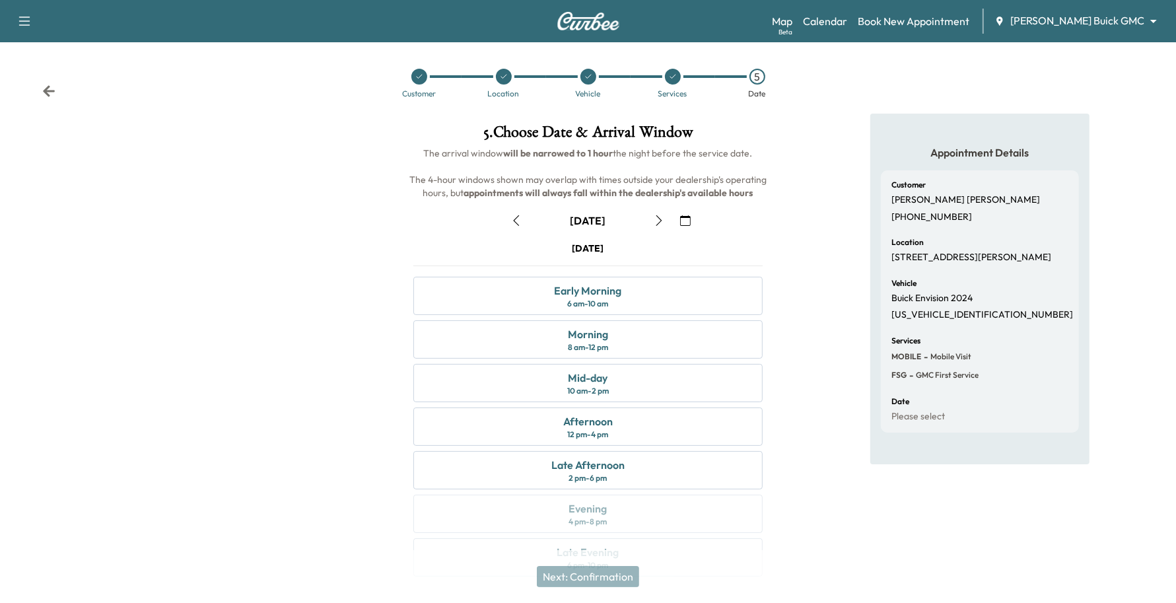
click at [512, 215] on icon "button" at bounding box center [516, 220] width 11 height 11
click at [677, 216] on button "button" at bounding box center [685, 220] width 22 height 21
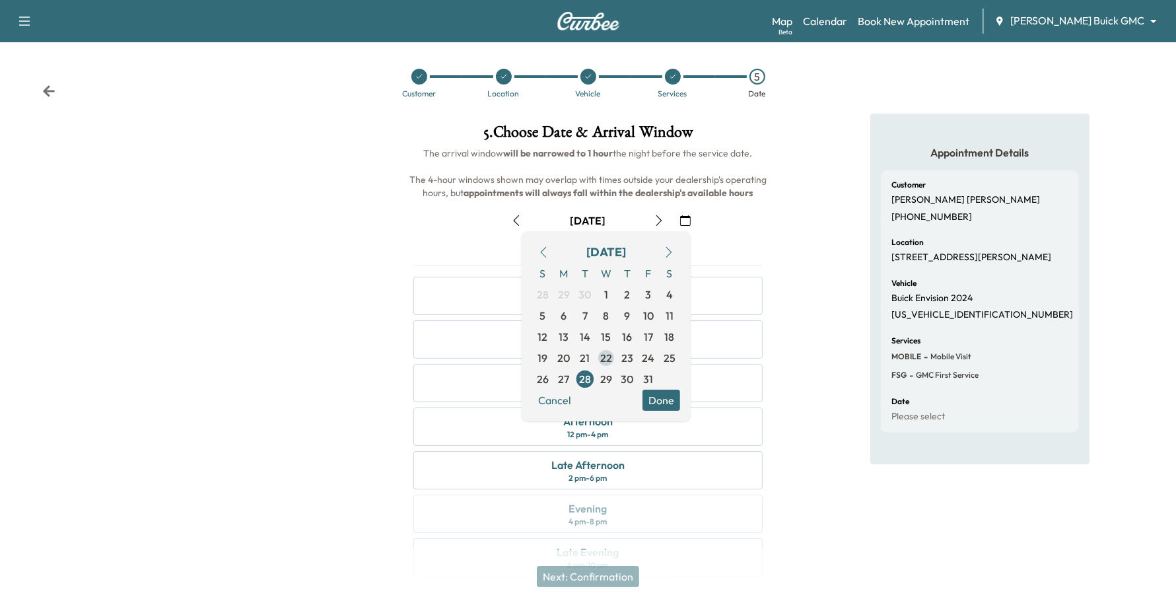
click at [614, 358] on span "22" at bounding box center [605, 357] width 21 height 21
click at [661, 394] on button "Done" at bounding box center [661, 399] width 38 height 21
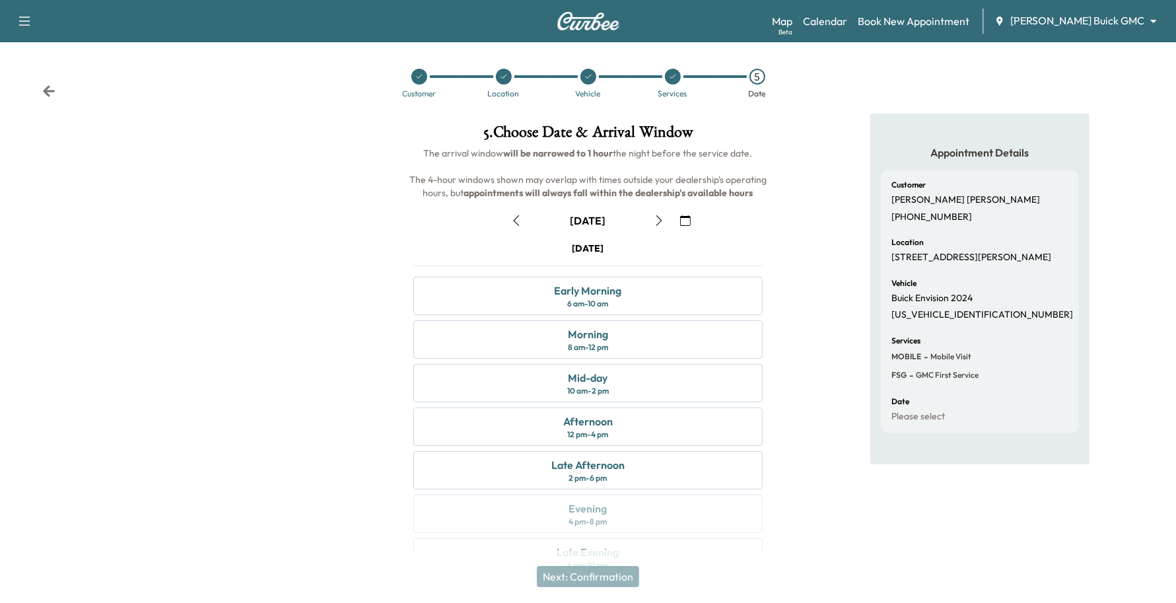
click at [658, 219] on icon "button" at bounding box center [658, 220] width 11 height 11
click at [693, 216] on button "button" at bounding box center [685, 220] width 22 height 21
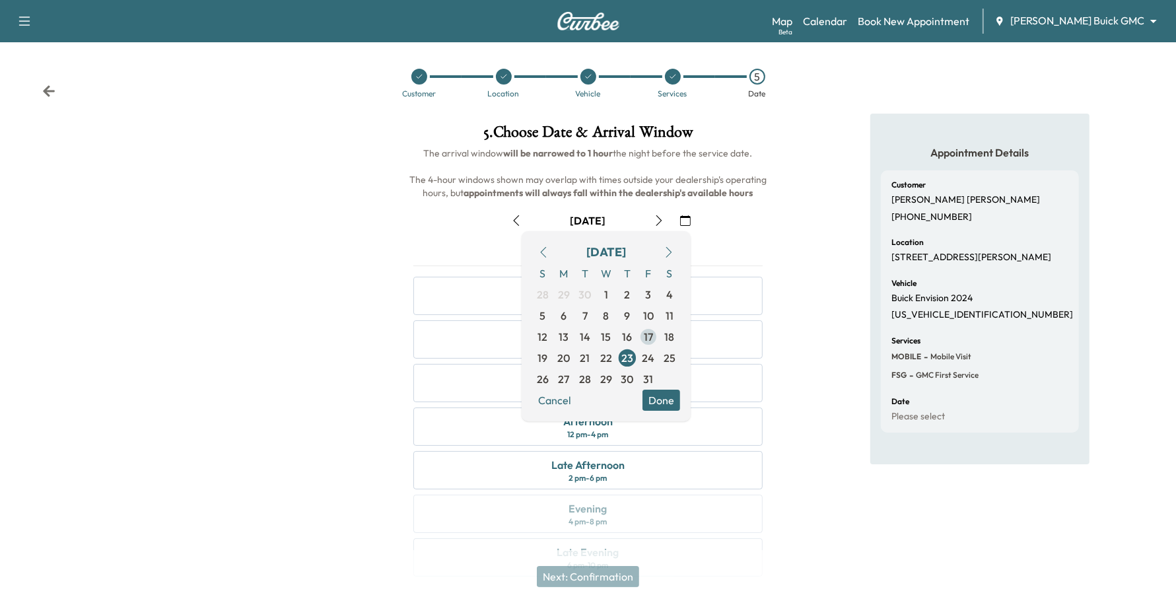
click at [648, 340] on span "17" at bounding box center [648, 337] width 9 height 16
click at [669, 401] on button "Done" at bounding box center [661, 399] width 38 height 21
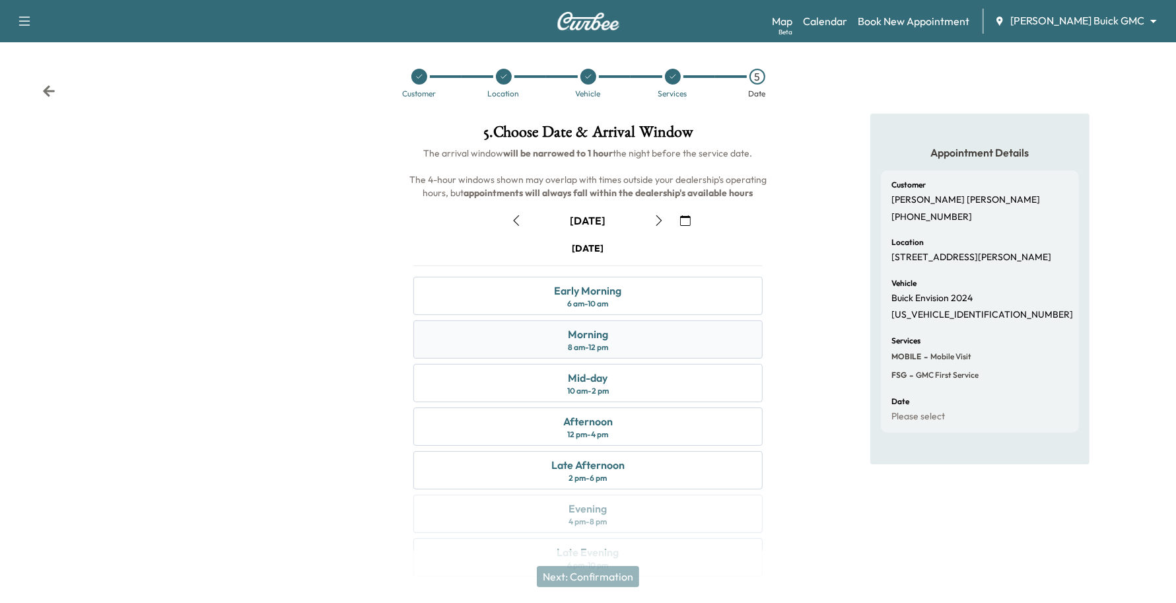
click at [670, 352] on div "Morning 8 am - 12 pm" at bounding box center [588, 339] width 350 height 38
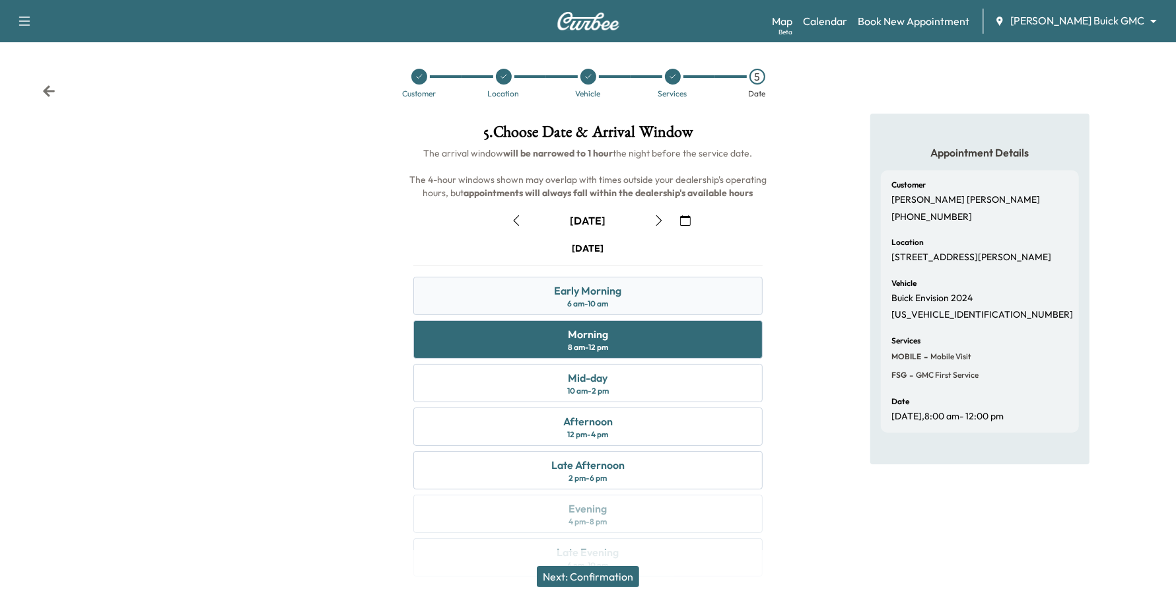
click at [572, 309] on div "Early Morning 6 am - 10 am" at bounding box center [588, 296] width 350 height 38
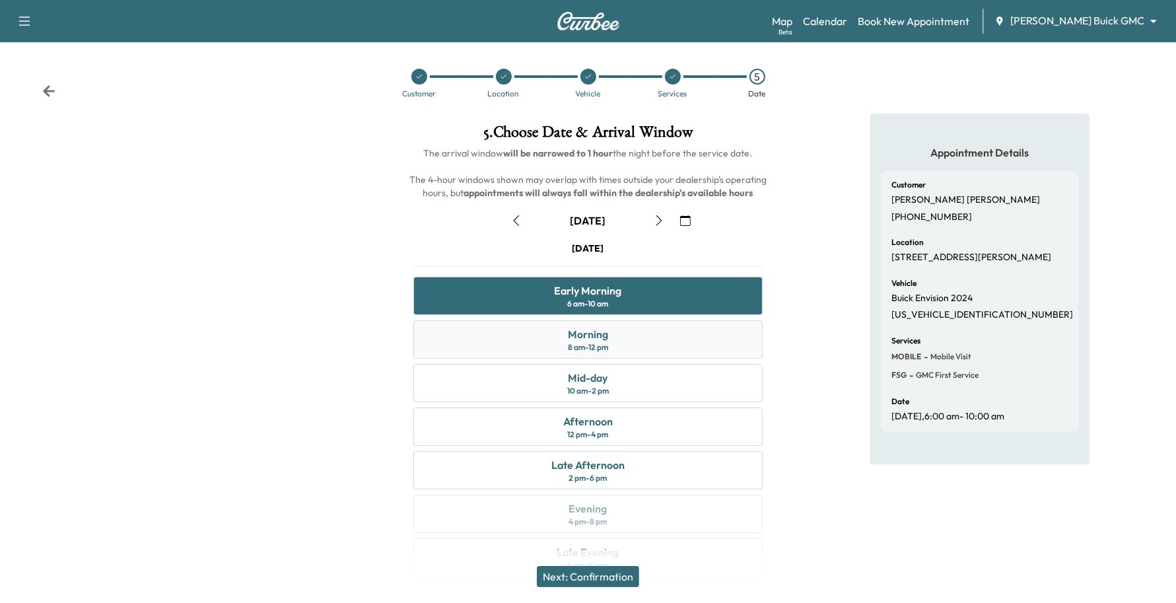
click at [545, 327] on div "Morning 8 am - 12 pm" at bounding box center [588, 339] width 350 height 38
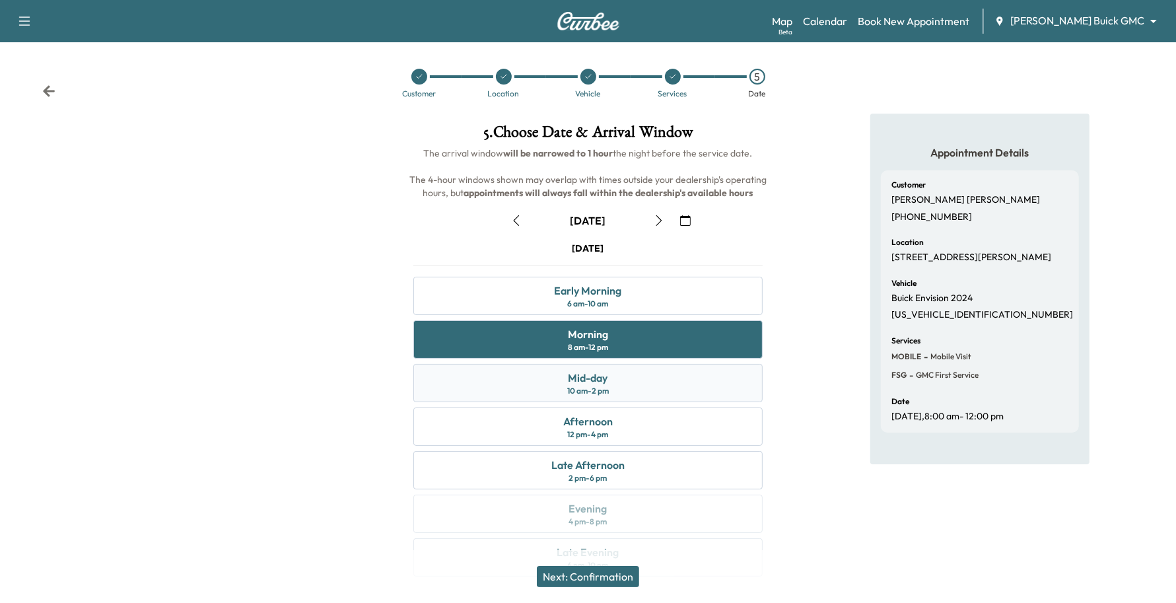
click at [515, 388] on div "Mid-day 10 am - 2 pm" at bounding box center [588, 383] width 350 height 38
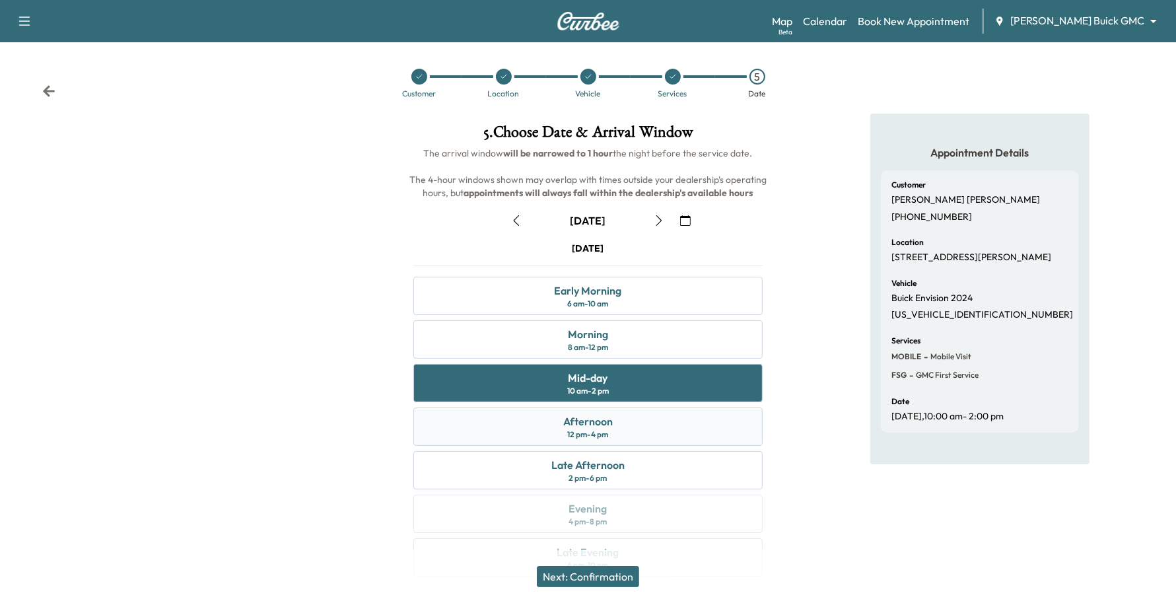
click at [507, 430] on div "Afternoon 12 pm - 4 pm" at bounding box center [588, 426] width 350 height 38
